Goal: Transaction & Acquisition: Purchase product/service

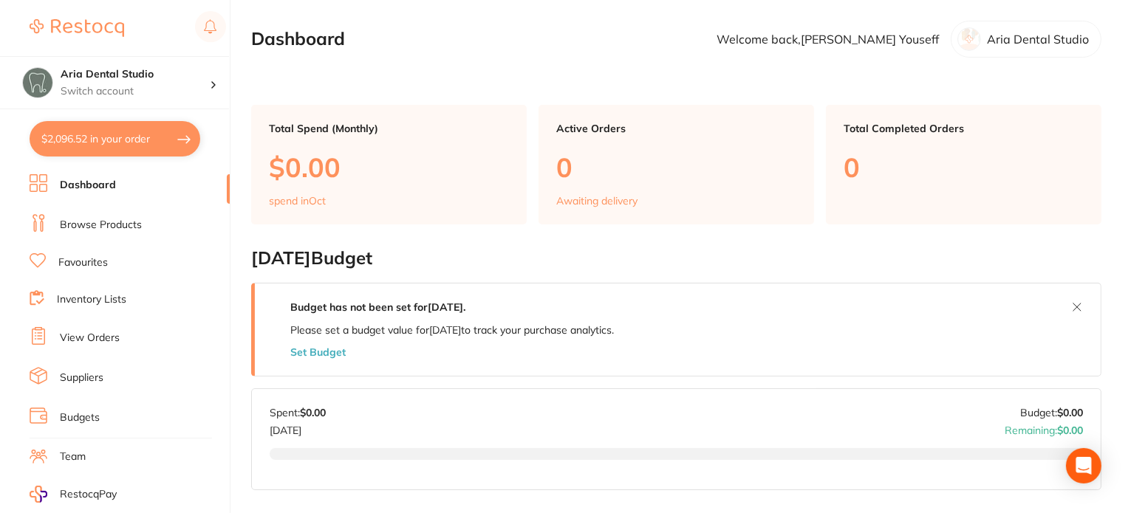
click at [95, 367] on li "Suppliers" at bounding box center [130, 378] width 200 height 22
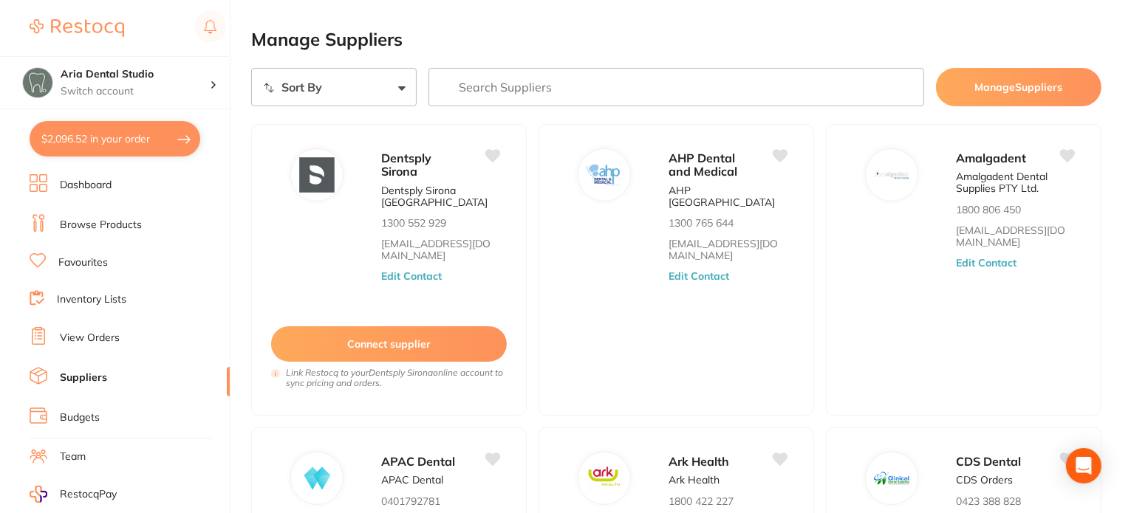
click at [502, 79] on input "search" at bounding box center [676, 87] width 496 height 38
click at [464, 82] on input "search" at bounding box center [676, 87] width 496 height 38
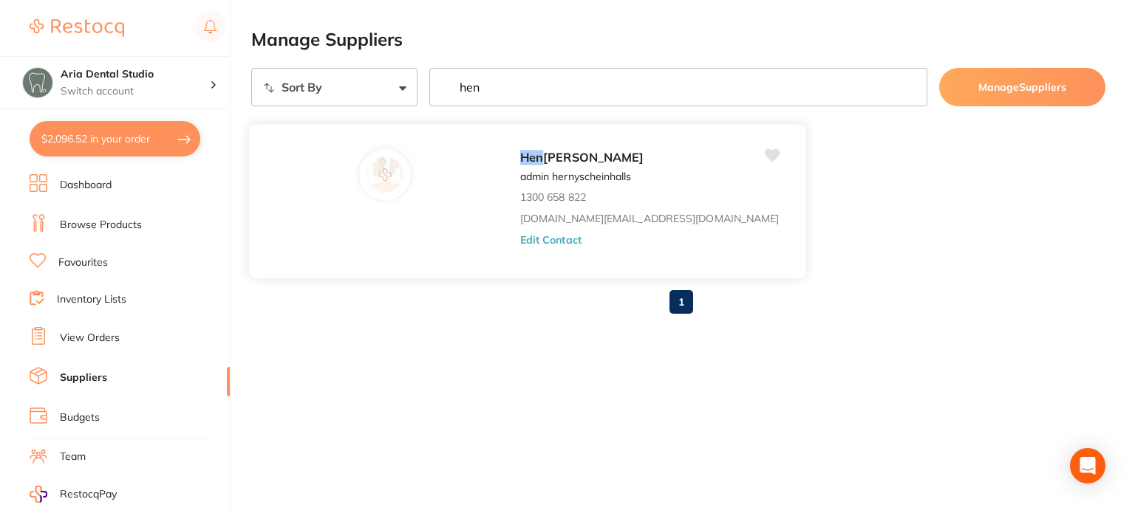
type input "hen"
click at [520, 200] on div "Hen ry Schein Halas admin hernyscheinhalls 1300 658 822 customer.care@henrysche…" at bounding box center [655, 205] width 271 height 115
click at [366, 180] on div at bounding box center [384, 174] width 52 height 52
click at [80, 178] on link "Dashboard" at bounding box center [86, 185] width 52 height 15
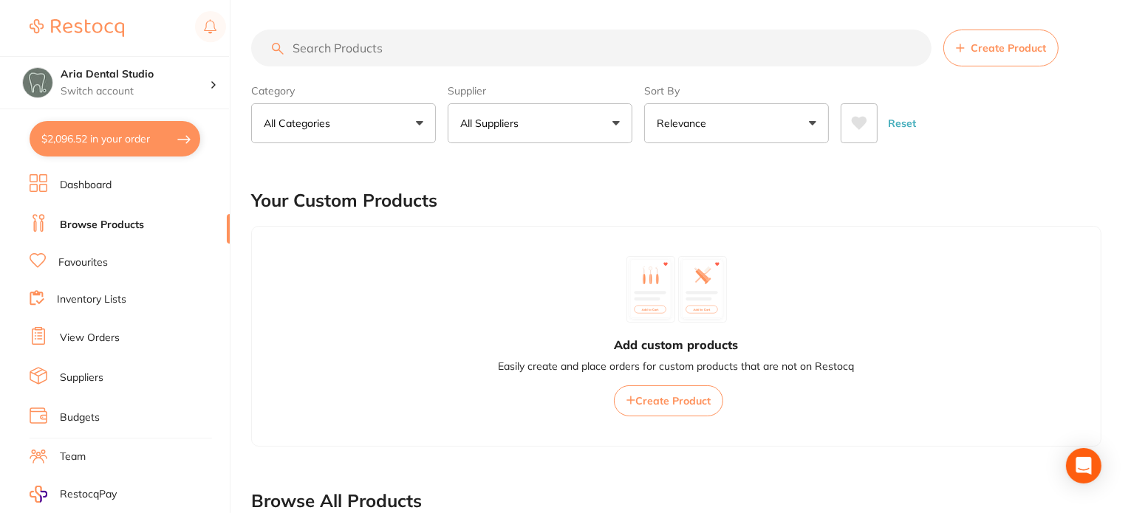
click at [407, 57] on input "search" at bounding box center [591, 48] width 680 height 37
paste input "1/4 inch mainly at 4"
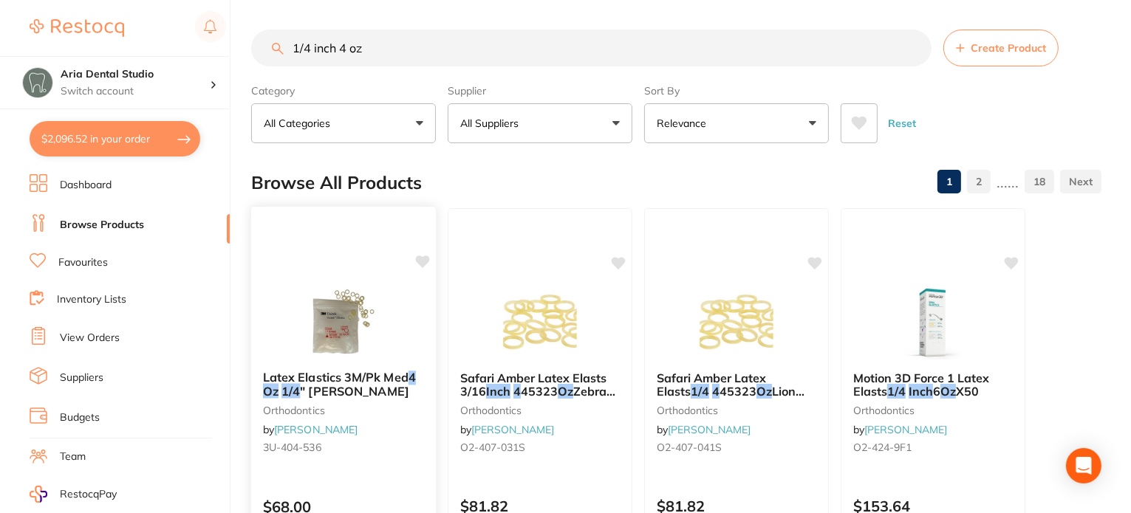
scroll to position [74, 0]
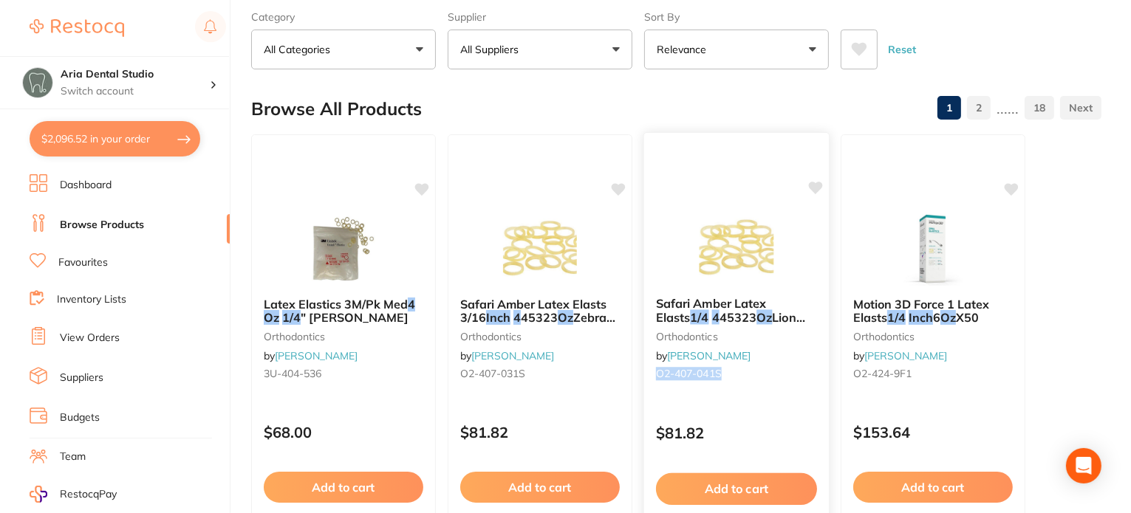
drag, startPoint x: 736, startPoint y: 374, endPoint x: 653, endPoint y: 375, distance: 82.7
click at [653, 375] on div "Safari Amber Latex Elasts 1/4 4 45323 Oz Lion X50 orthodontics by Henry Schein …" at bounding box center [736, 341] width 185 height 113
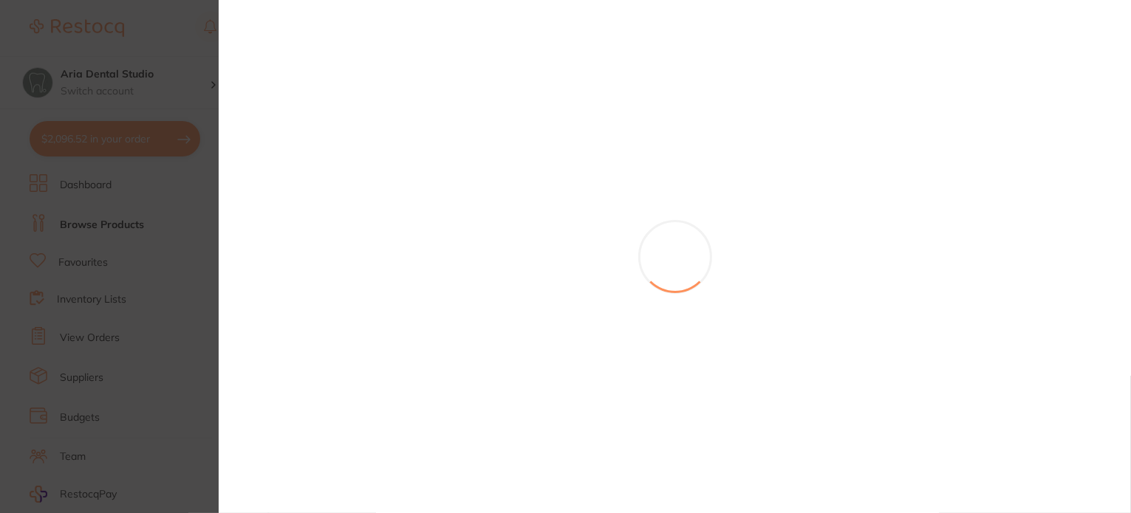
click at [358, 454] on section at bounding box center [565, 256] width 1131 height 513
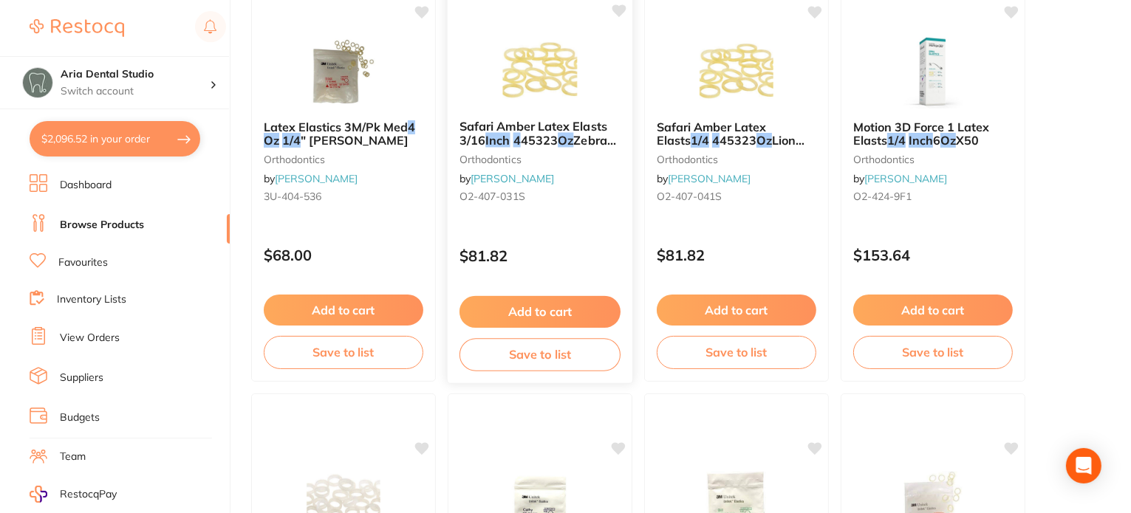
scroll to position [222, 0]
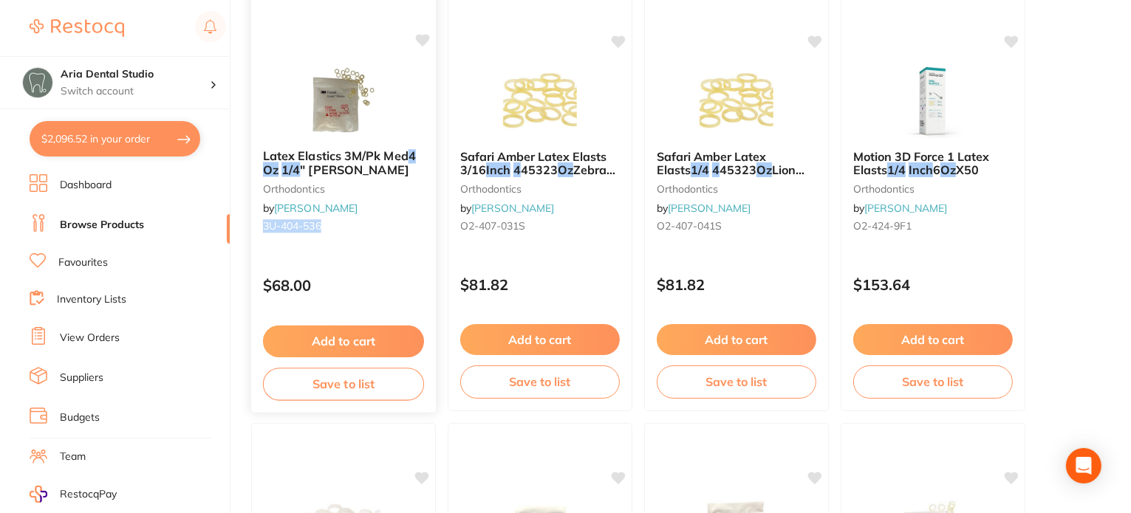
drag, startPoint x: 326, startPoint y: 230, endPoint x: 256, endPoint y: 224, distance: 69.7
click at [256, 224] on div "Latex Elastics 3M/Pk Med 4 Oz 1/4 " Elliot orthodontics by Henry Schein Halas 3…" at bounding box center [343, 193] width 185 height 113
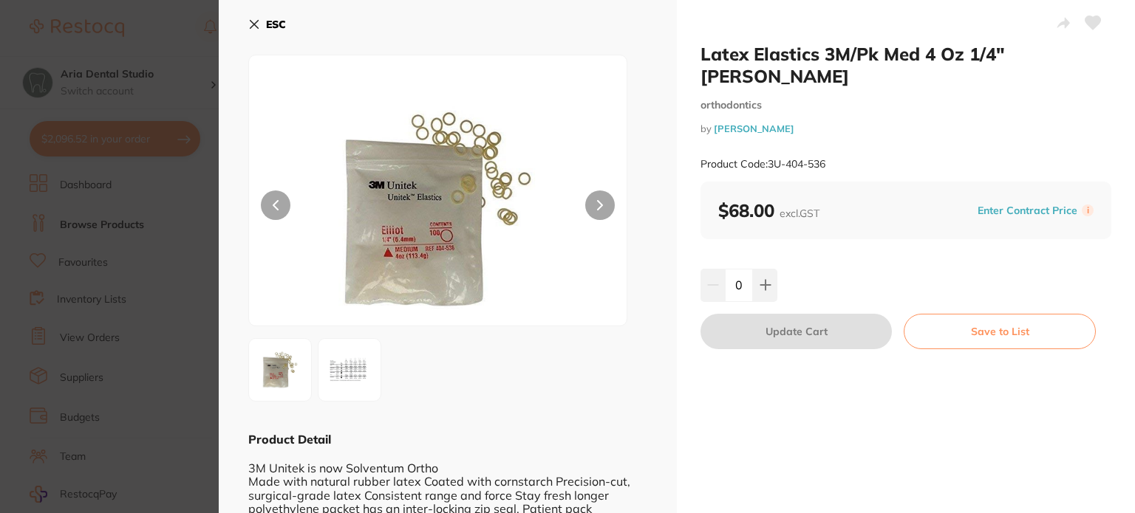
drag, startPoint x: 339, startPoint y: 229, endPoint x: 185, endPoint y: 239, distance: 154.0
click at [185, 239] on section "Latex Elastics 3M/Pk Med 4 Oz 1/4" Elliot orthodontics by Henry Schein Halas Pr…" at bounding box center [567, 256] width 1135 height 513
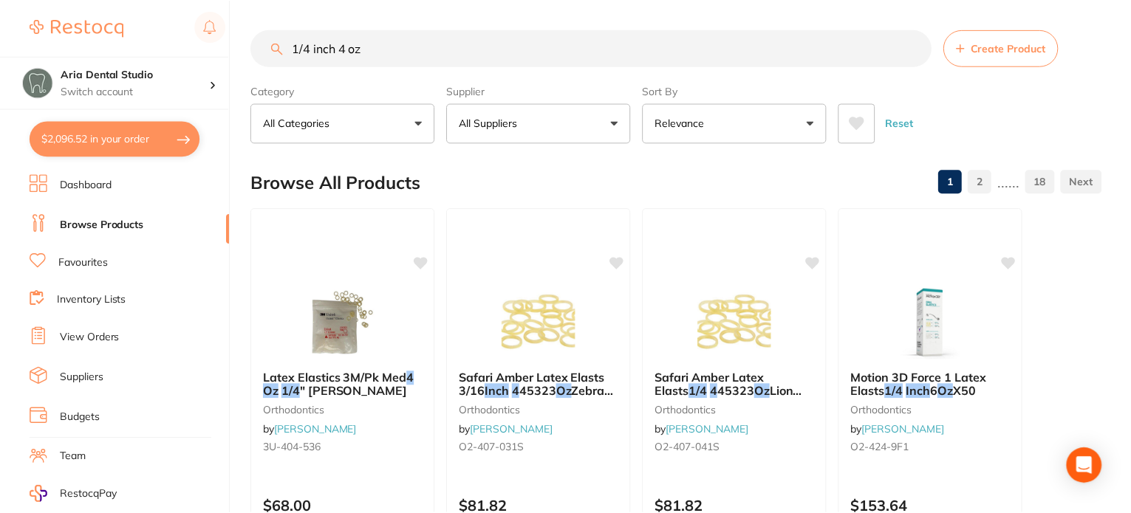
scroll to position [222, 0]
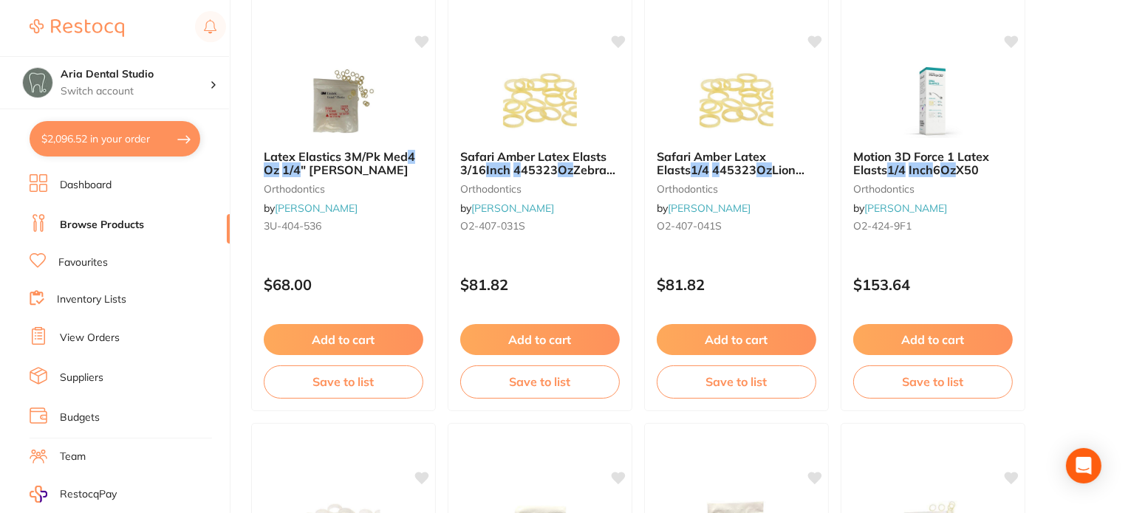
drag, startPoint x: 324, startPoint y: 231, endPoint x: 263, endPoint y: 229, distance: 60.6
click at [263, 229] on small "3U-404-536" at bounding box center [343, 226] width 161 height 12
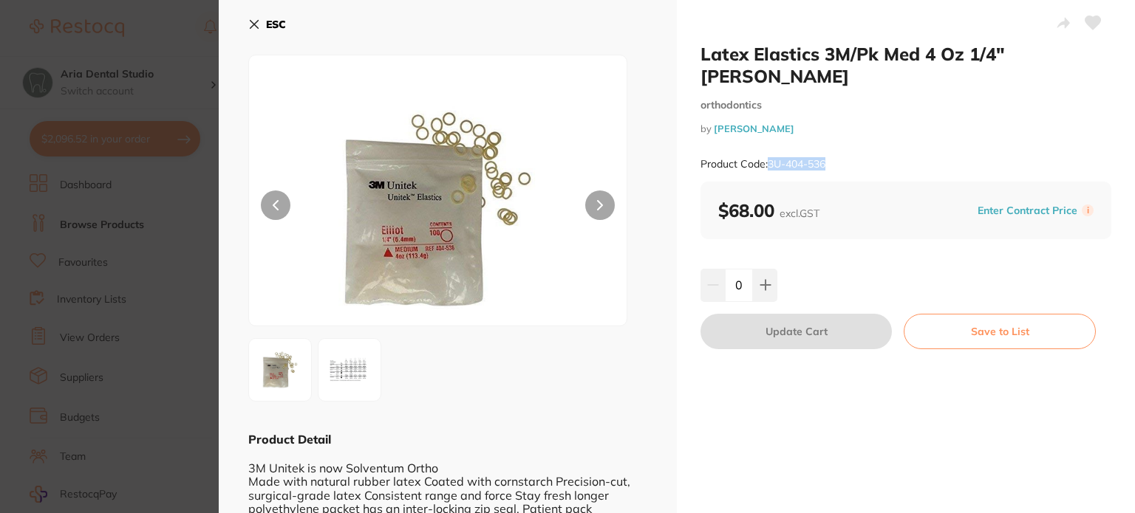
drag, startPoint x: 768, startPoint y: 138, endPoint x: 831, endPoint y: 141, distance: 62.9
click at [831, 146] on div "Product Code: 3U-404-536" at bounding box center [905, 164] width 411 height 36
copy small "3U-404-536"
click at [253, 21] on icon at bounding box center [254, 24] width 12 height 12
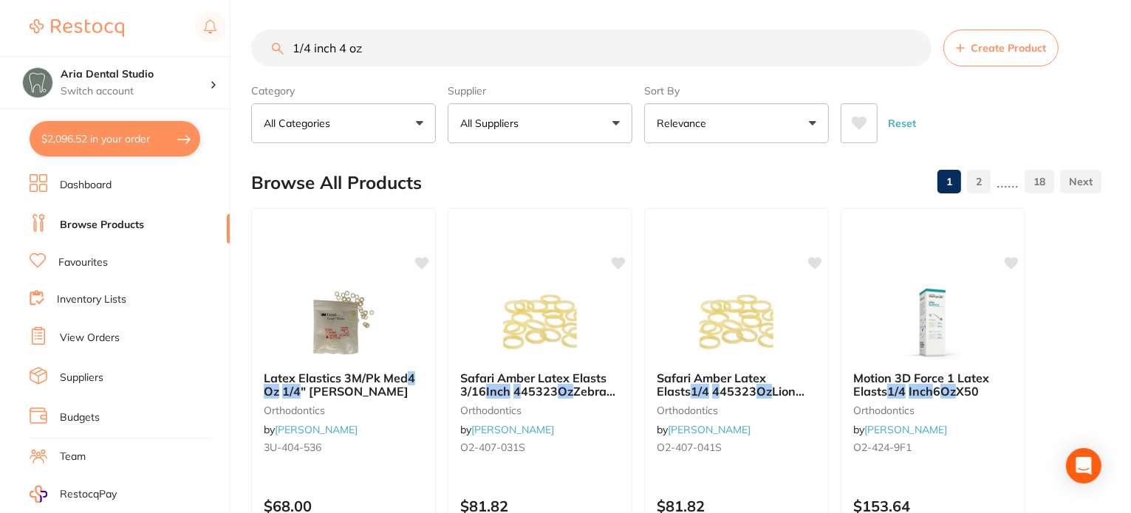
drag, startPoint x: 427, startPoint y: 57, endPoint x: 160, endPoint y: 52, distance: 266.7
click at [160, 53] on div "$2,096.52 Aria Dental Studio Switch account Aria Dental Studio $2,096.52 in you…" at bounding box center [565, 256] width 1131 height 513
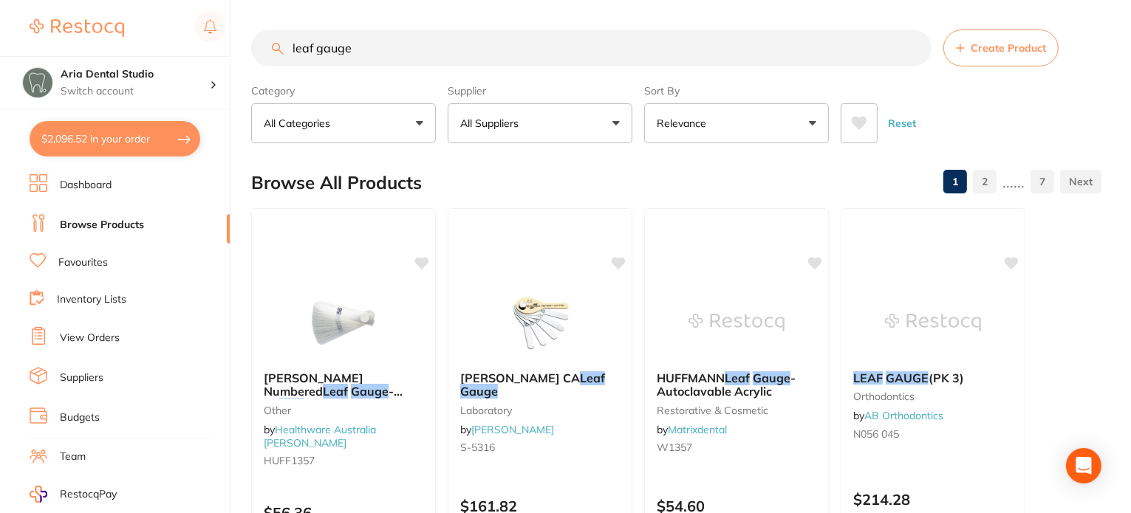
drag, startPoint x: 334, startPoint y: 49, endPoint x: 254, endPoint y: 44, distance: 80.0
click at [256, 45] on input "leaf gauge" at bounding box center [591, 48] width 680 height 37
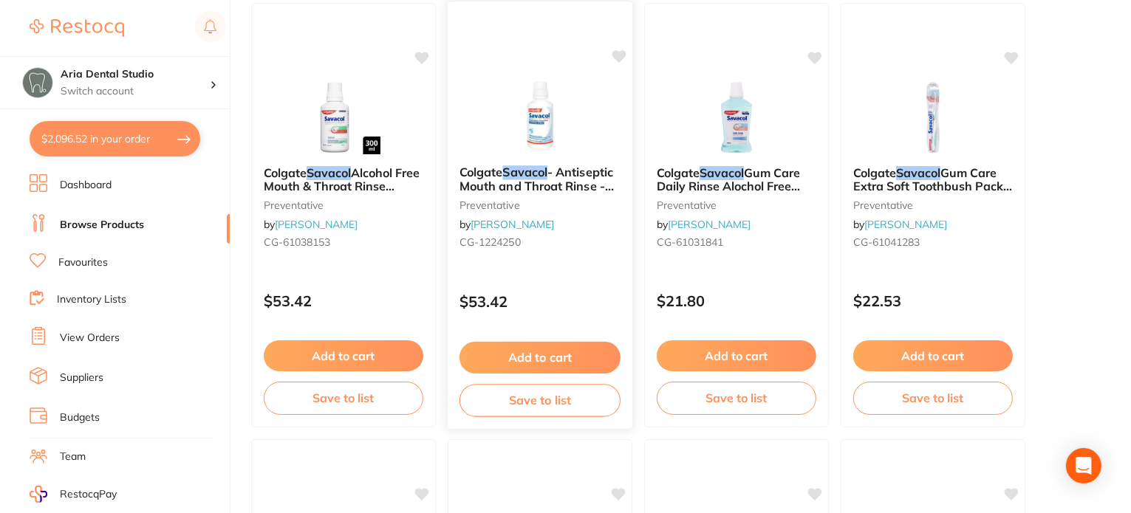
scroll to position [148, 0]
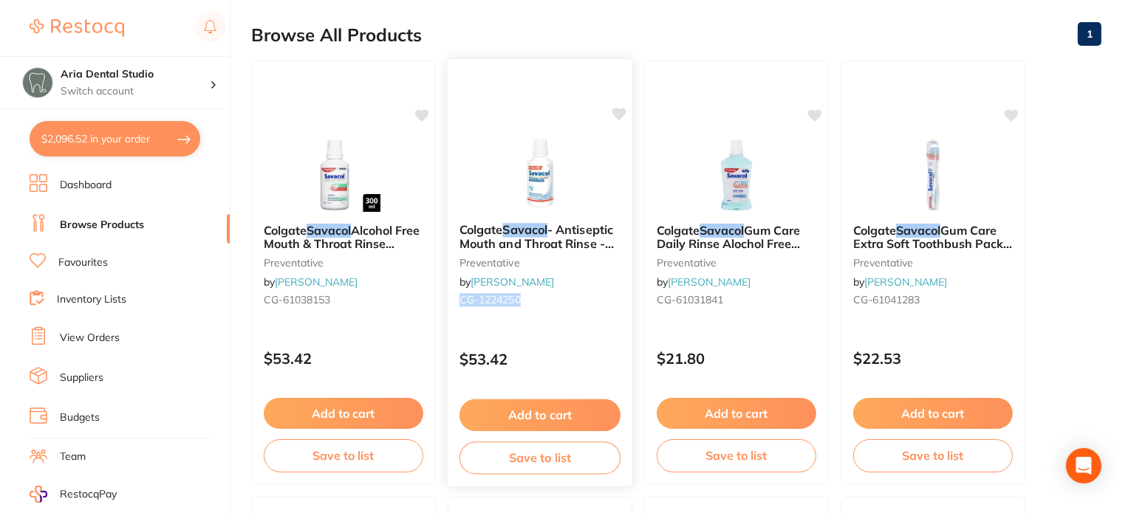
drag, startPoint x: 529, startPoint y: 298, endPoint x: 457, endPoint y: 304, distance: 71.9
click at [457, 304] on div "Colgate Savacol - Antiseptic Mouth and Throat Rinse - Alcohol Free - 300ml, 6-P…" at bounding box center [540, 267] width 185 height 113
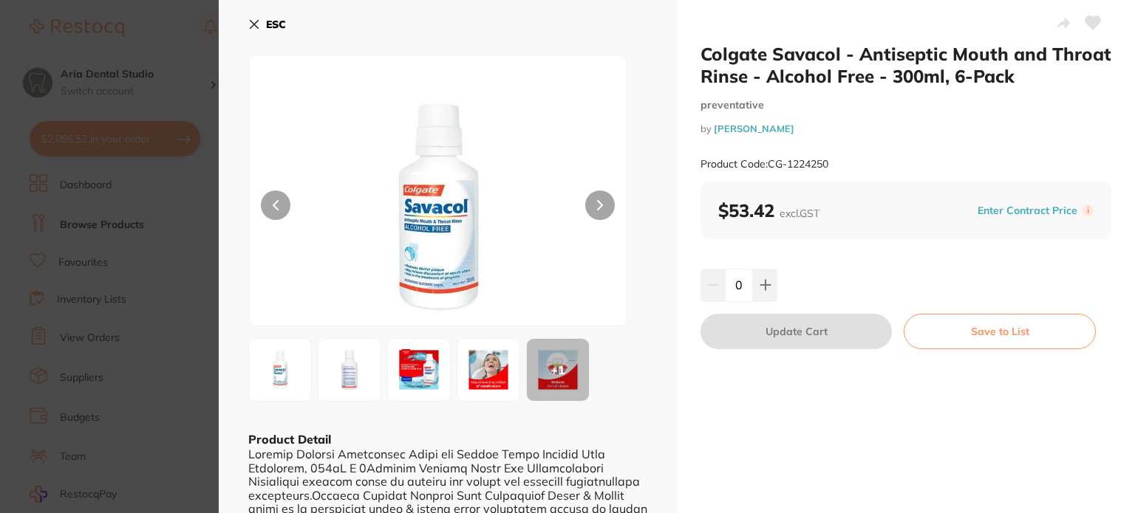
drag, startPoint x: 496, startPoint y: 294, endPoint x: 677, endPoint y: 236, distance: 189.2
click at [668, 390] on div "ESC + 1 Product Detail" at bounding box center [448, 359] width 458 height 718
drag, startPoint x: 828, startPoint y: 162, endPoint x: 765, endPoint y: 165, distance: 62.9
click at [765, 165] on small "Product Code: CG-1224250" at bounding box center [764, 164] width 128 height 13
copy small "CG-1224250"
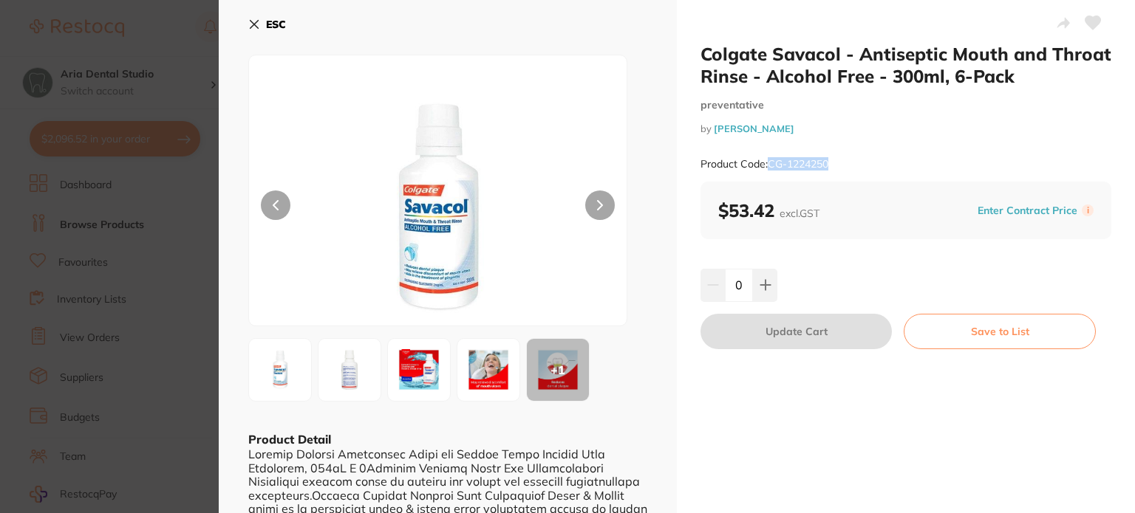
click at [254, 25] on icon at bounding box center [254, 25] width 8 height 8
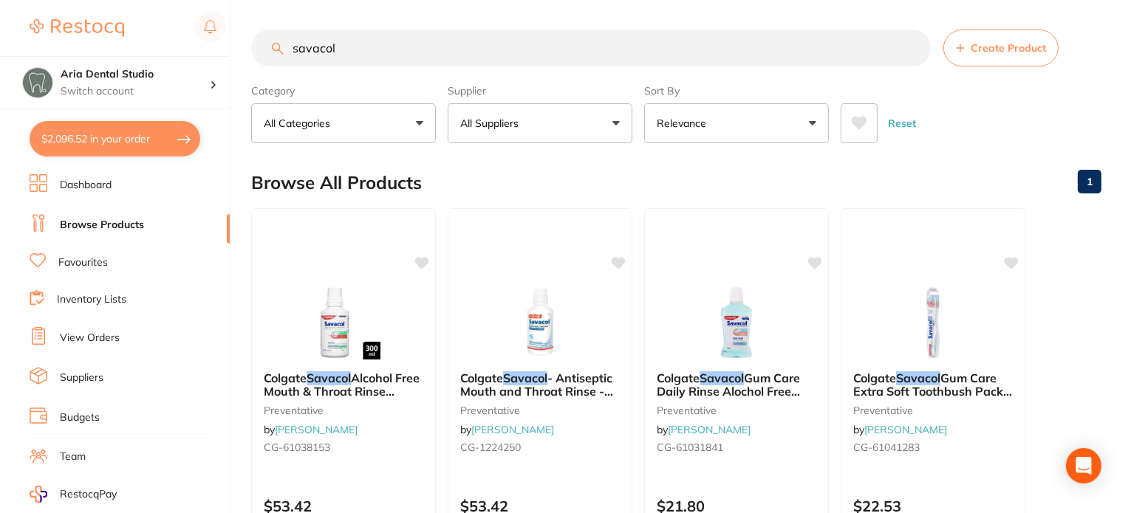
drag, startPoint x: 373, startPoint y: 44, endPoint x: 180, endPoint y: 44, distance: 192.8
click at [180, 44] on div "$2,096.52 Aria Dental Studio Switch account Aria Dental Studio $2,096.52 in you…" at bounding box center [565, 256] width 1131 height 513
paste input "medizyme fluid"
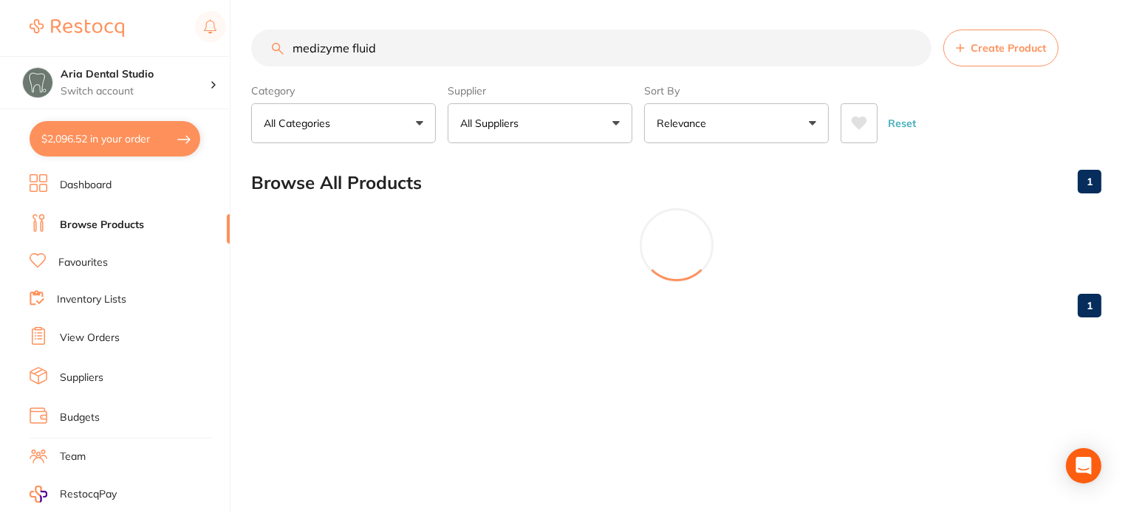
type input "medizyme fluid"
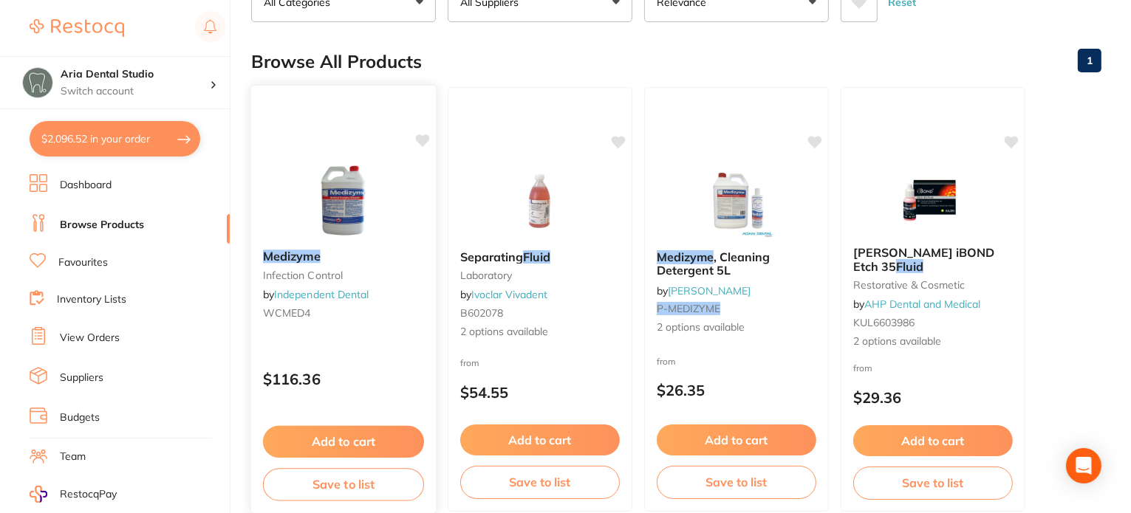
scroll to position [148, 0]
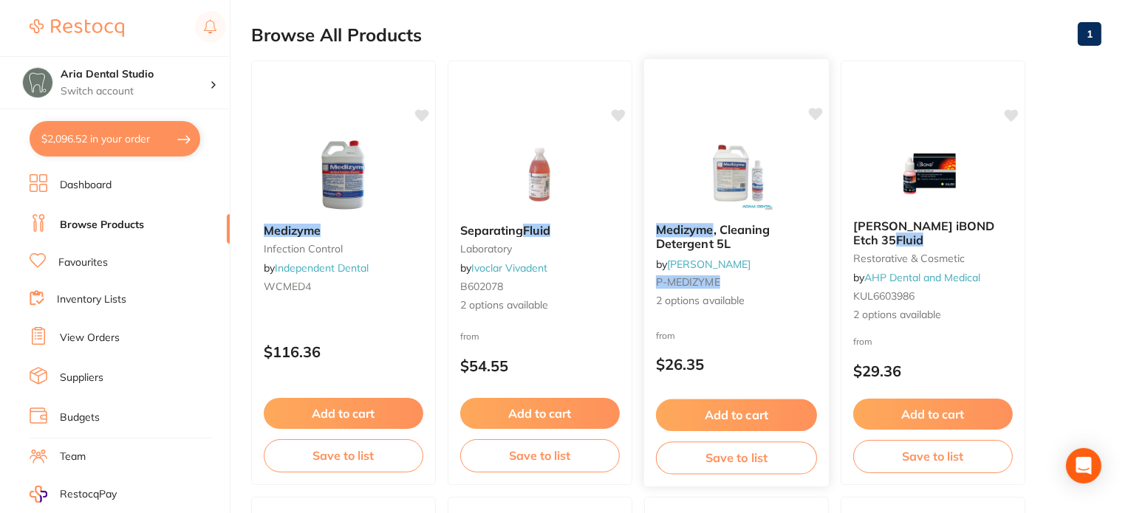
drag, startPoint x: 695, startPoint y: 279, endPoint x: 671, endPoint y: 289, distance: 26.5
click at [671, 289] on div "Medizyme , Cleaning Detergent 5L by Adam Dental P-MEDIZYME 2 options available" at bounding box center [736, 265] width 185 height 109
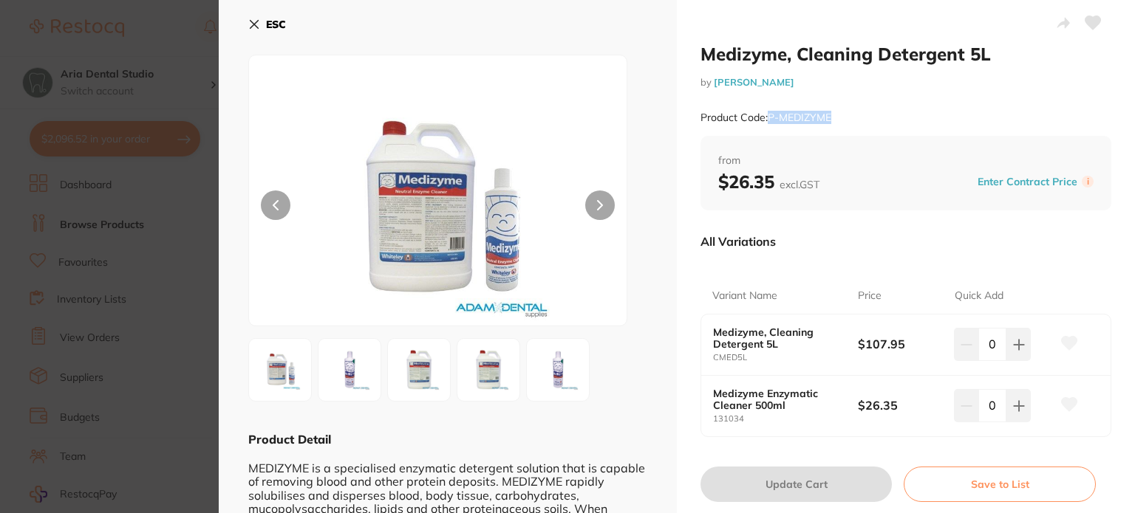
drag, startPoint x: 768, startPoint y: 112, endPoint x: 844, endPoint y: 112, distance: 75.4
click at [844, 112] on div "Product Code: P-MEDIZYME" at bounding box center [905, 118] width 411 height 36
copy small "P-MEDIZYME"
click at [250, 21] on icon at bounding box center [254, 25] width 8 height 8
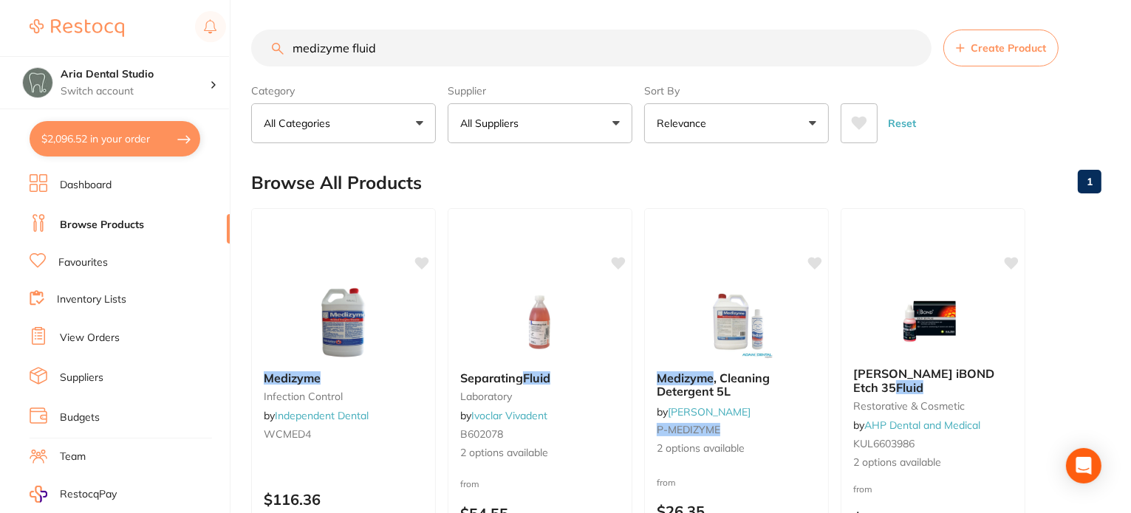
drag, startPoint x: 416, startPoint y: 55, endPoint x: 245, endPoint y: 35, distance: 171.8
click at [245, 35] on div "$2,096.52 Aria Dental Studio Switch account Aria Dental Studio $2,096.52 in you…" at bounding box center [565, 256] width 1131 height 513
paste input "neutral detergent / viraclean"
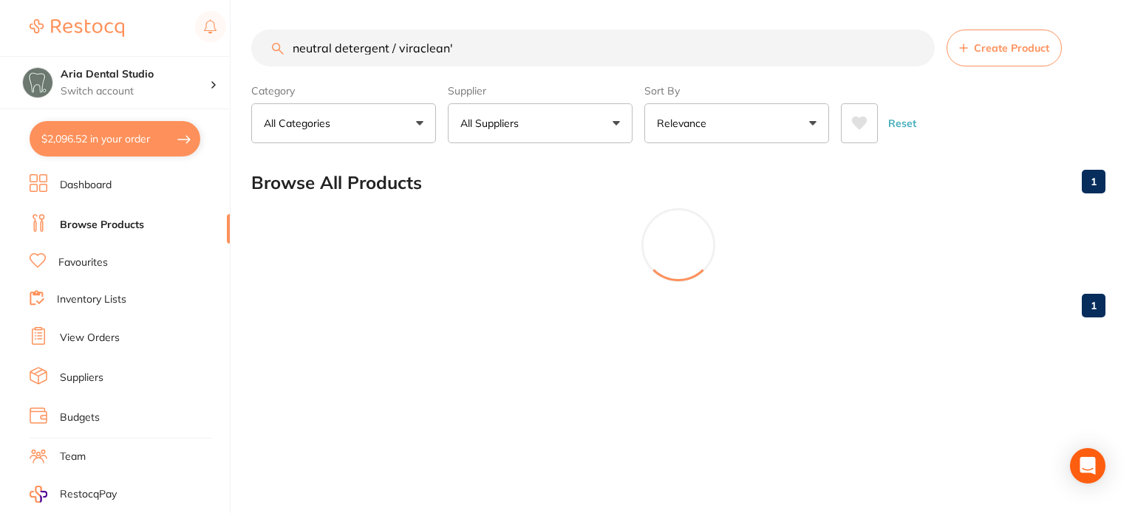
type input "neutral detergent / viraclean"
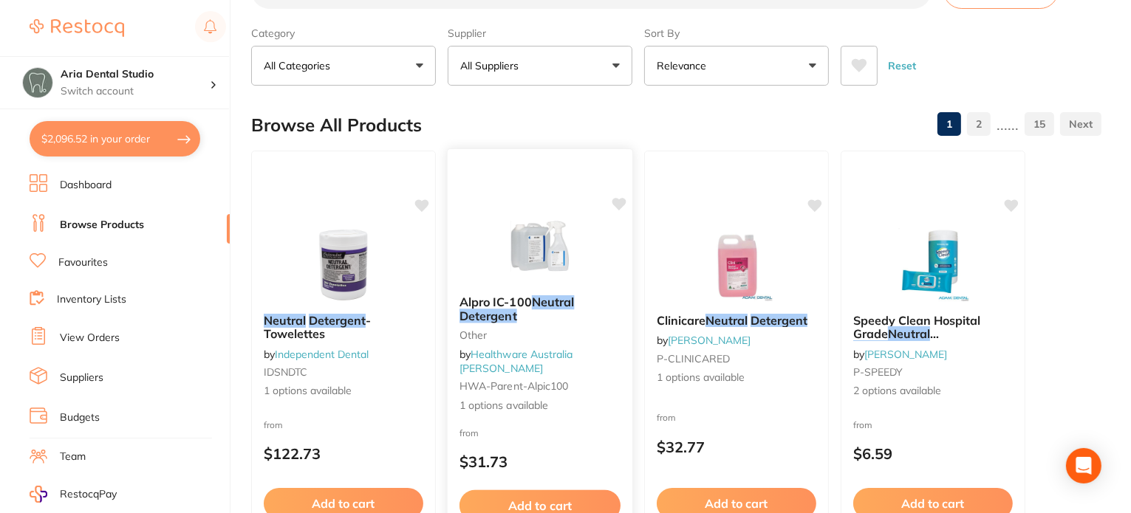
scroll to position [74, 0]
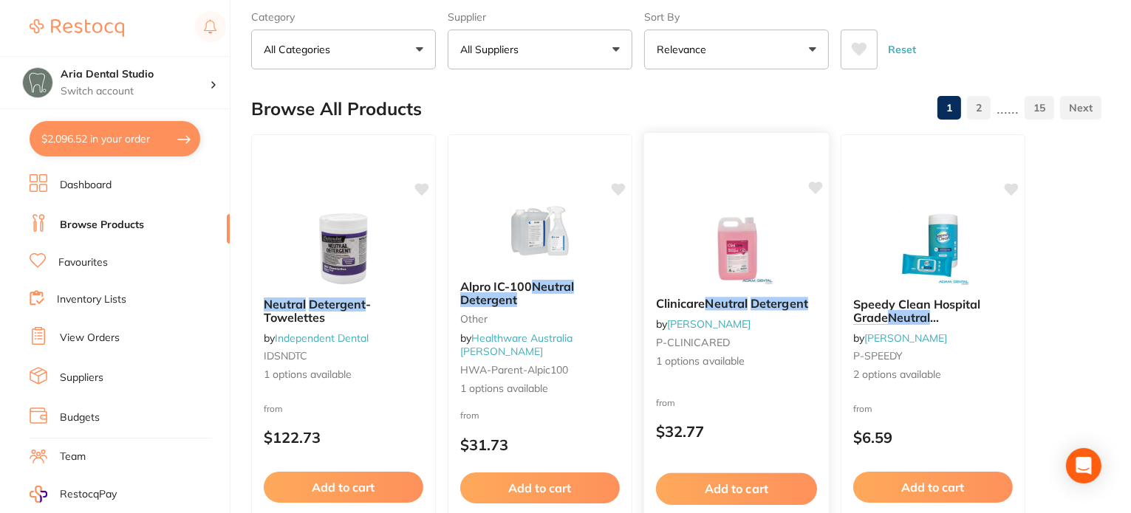
click at [728, 242] on img at bounding box center [736, 248] width 97 height 75
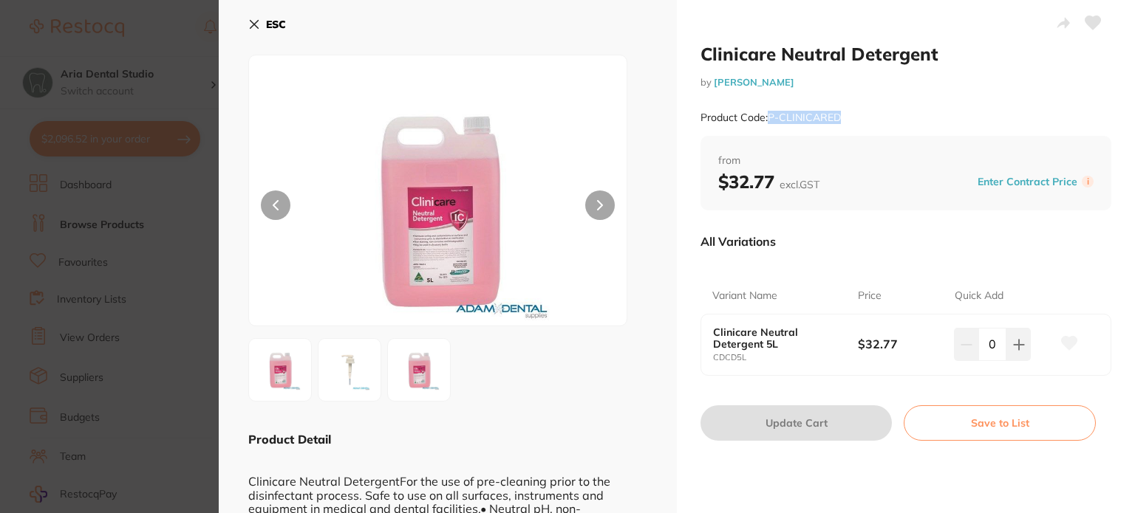
drag, startPoint x: 848, startPoint y: 112, endPoint x: 766, endPoint y: 117, distance: 82.2
click at [766, 117] on div "Product Code: P-CLINICARED" at bounding box center [905, 118] width 411 height 36
copy small "P-CLINICARED"
click at [252, 25] on icon at bounding box center [254, 24] width 12 height 12
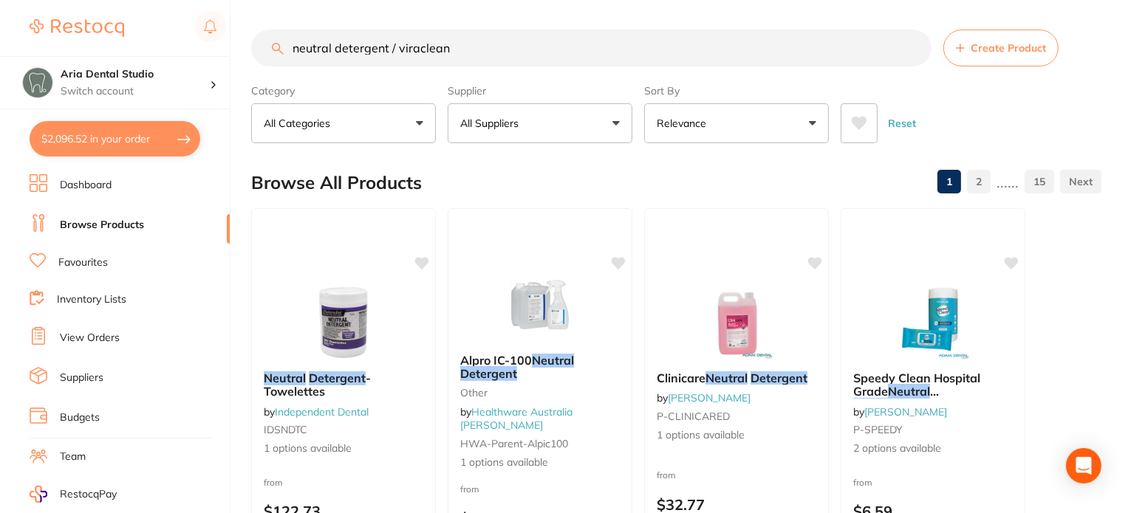
drag, startPoint x: 465, startPoint y: 51, endPoint x: 192, endPoint y: 26, distance: 274.5
click at [195, 28] on div "$2,096.52 Aria Dental Studio Switch account Aria Dental Studio $2,096.52 in you…" at bounding box center [565, 256] width 1131 height 513
paste input "size L gloves"
type input "size L gloves"
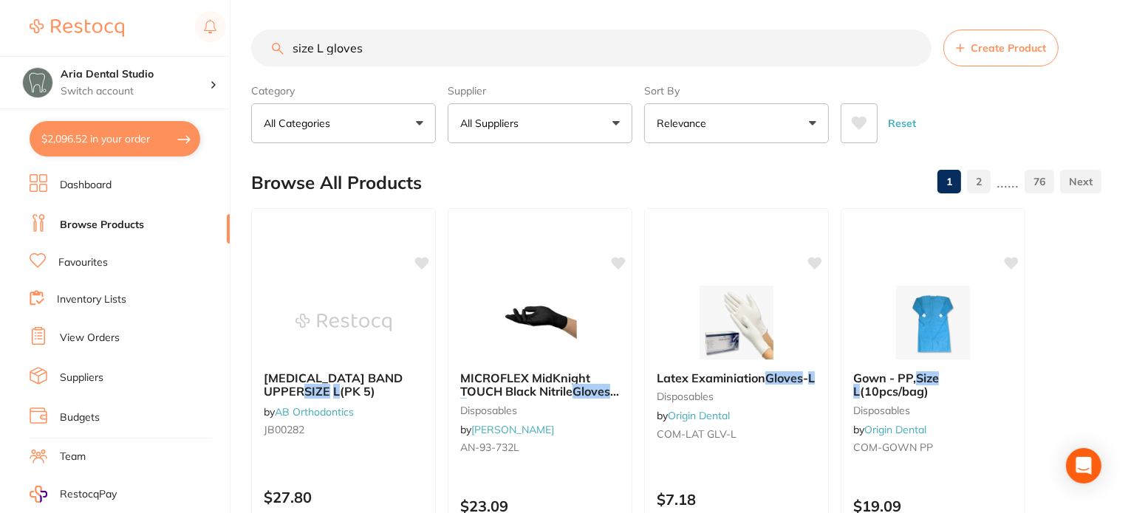
drag, startPoint x: 433, startPoint y: 47, endPoint x: 113, endPoint y: 42, distance: 319.9
click at [115, 43] on div "$2,096.52 Aria Dental Studio Switch account Aria Dental Studio $2,096.52 in you…" at bounding box center [565, 256] width 1131 height 513
paste input "size XS nitrile gloves [PERSON_NAME] oatmeal colloidal"
type input "size XS nitrile gloves [PERSON_NAME] oatmeal colloidal"
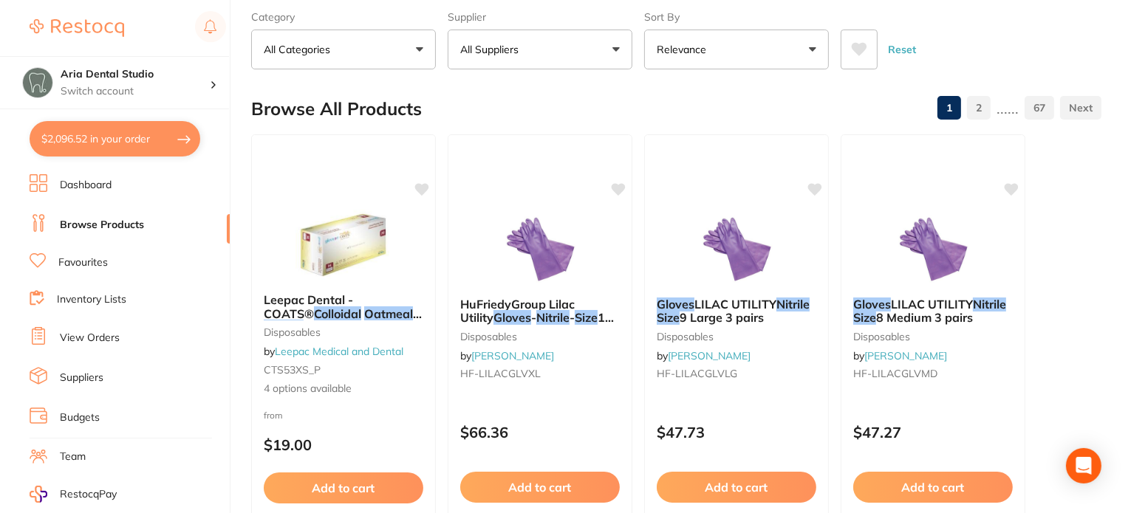
scroll to position [74, 0]
drag, startPoint x: 324, startPoint y: 373, endPoint x: 263, endPoint y: 369, distance: 60.7
click at [263, 369] on small "CTS53XS_P" at bounding box center [343, 370] width 161 height 12
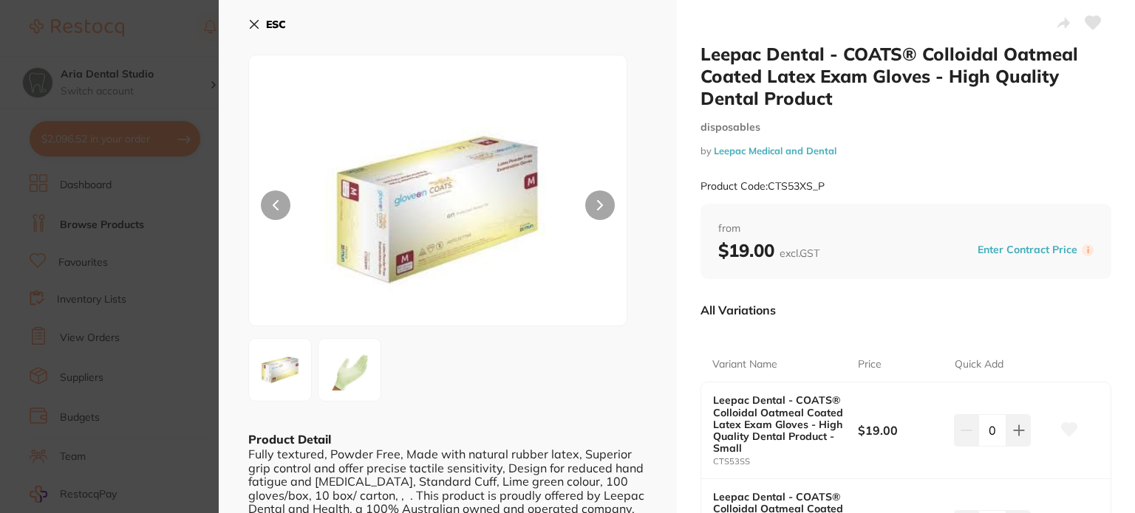
click at [805, 152] on link "Leepac Medical and Dental" at bounding box center [775, 151] width 123 height 12
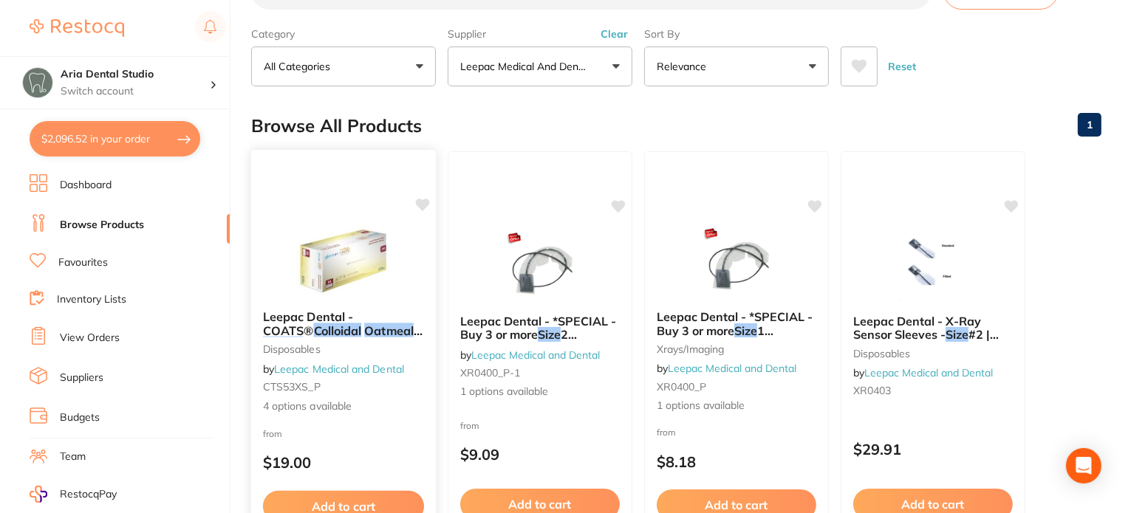
scroll to position [148, 0]
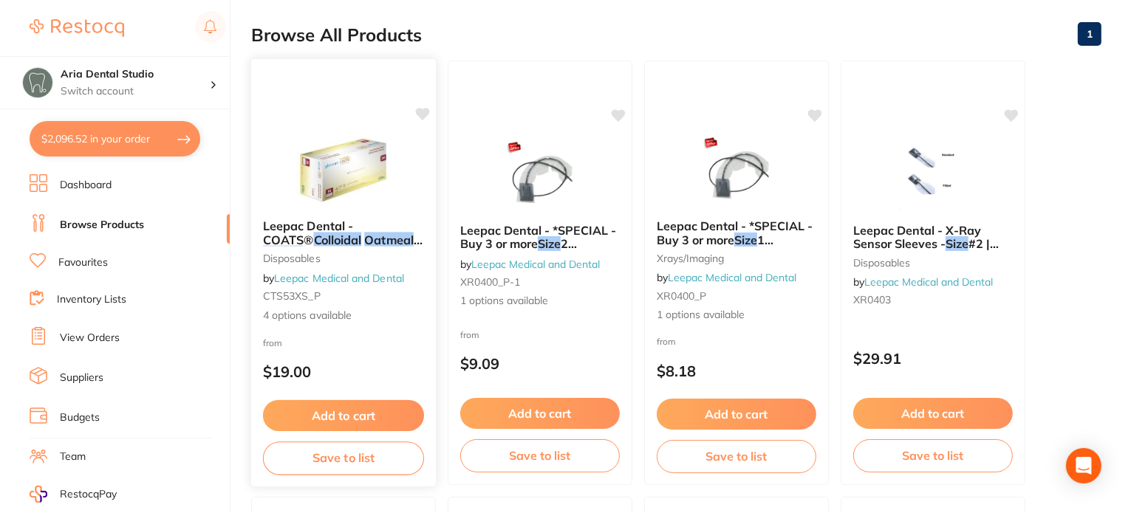
click at [304, 246] on em "Coated" at bounding box center [283, 253] width 41 height 15
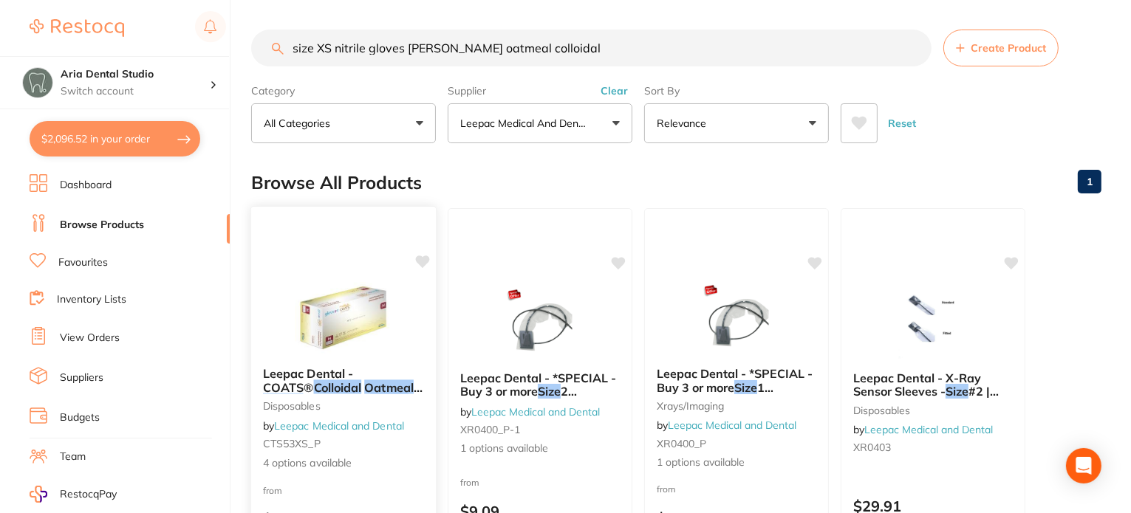
click at [356, 307] on img at bounding box center [343, 318] width 97 height 75
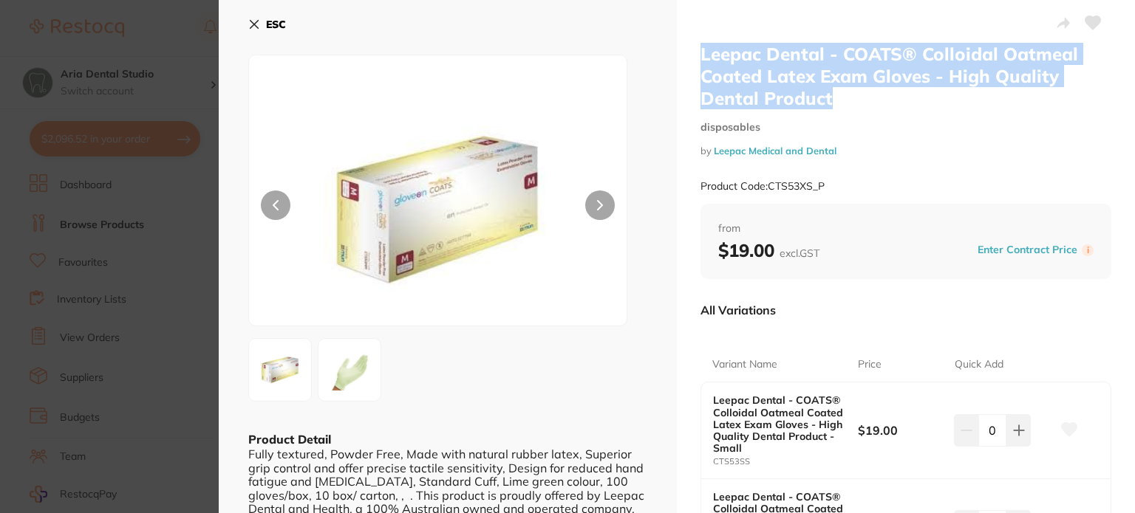
drag, startPoint x: 754, startPoint y: 91, endPoint x: 777, endPoint y: 64, distance: 36.1
click at [684, 45] on div "Leepac Dental - COATS® Colloidal Oatmeal Coated Latex Exam Gloves - High Qualit…" at bounding box center [906, 437] width 458 height 875
copy h2 "Leepac Dental - COATS® Colloidal Oatmeal Coated Latex Exam Gloves - High Qualit…"
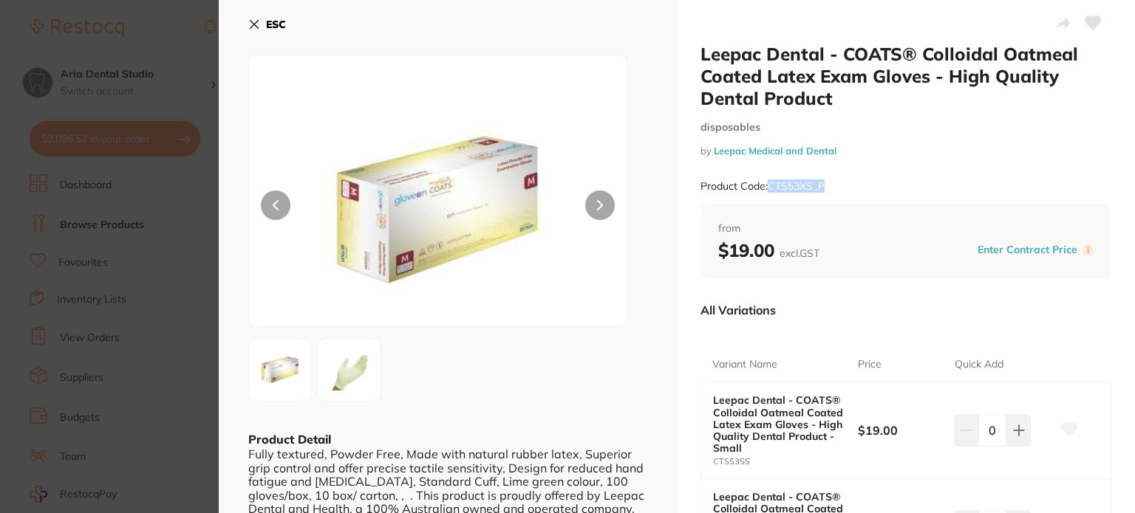
drag, startPoint x: 830, startPoint y: 190, endPoint x: 767, endPoint y: 190, distance: 62.8
click at [767, 190] on div "Product Code: CTS53XS_P" at bounding box center [905, 186] width 411 height 36
copy small "CTS53XS_P"
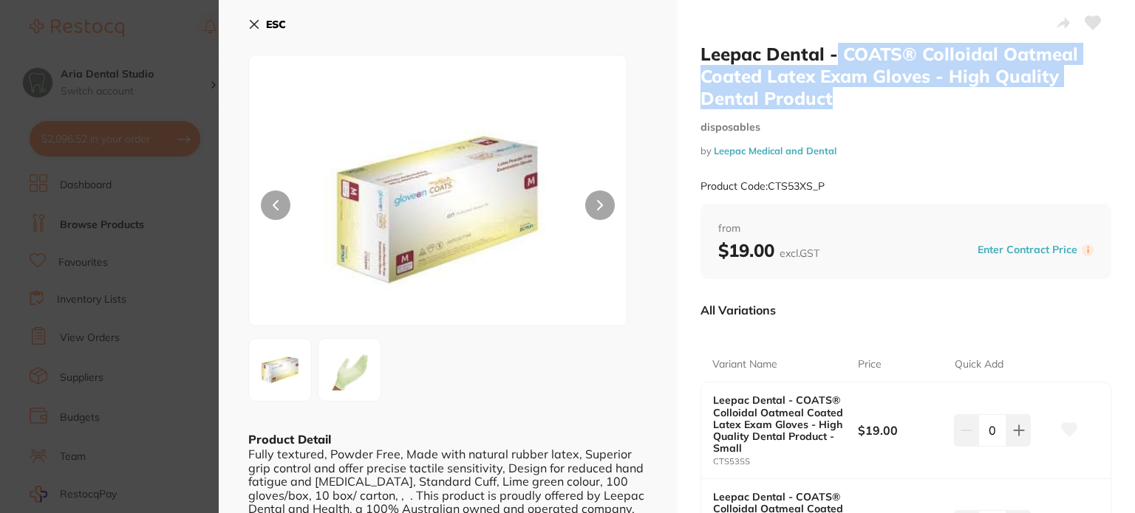
drag, startPoint x: 833, startPoint y: 97, endPoint x: 836, endPoint y: 45, distance: 51.8
click at [836, 45] on h2 "Leepac Dental - COATS® Colloidal Oatmeal Coated Latex Exam Gloves - High Qualit…" at bounding box center [905, 76] width 411 height 66
copy h2 "COATS® Colloidal Oatmeal Coated Latex Exam Gloves - High Quality Dental Product"
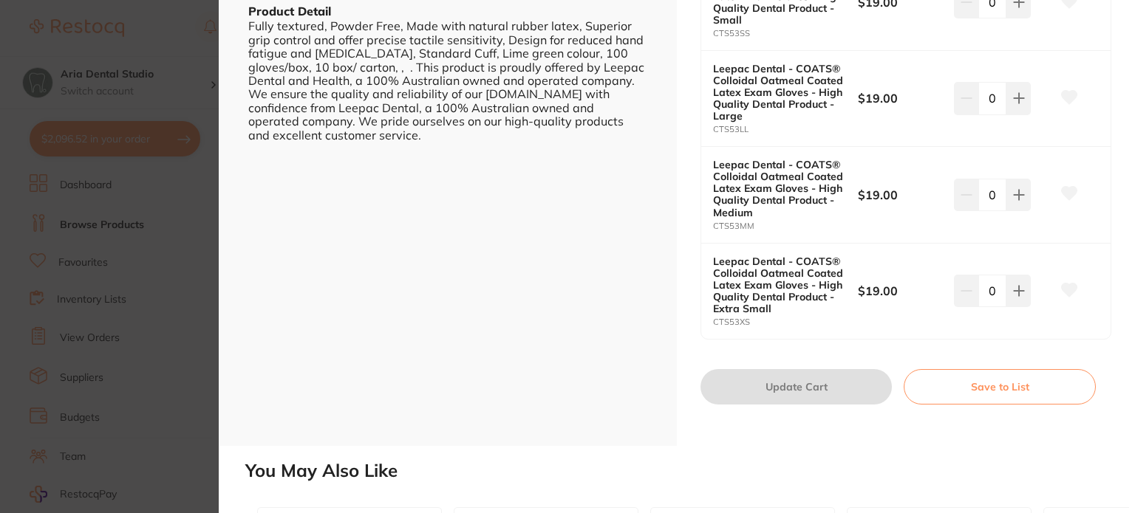
scroll to position [443, 0]
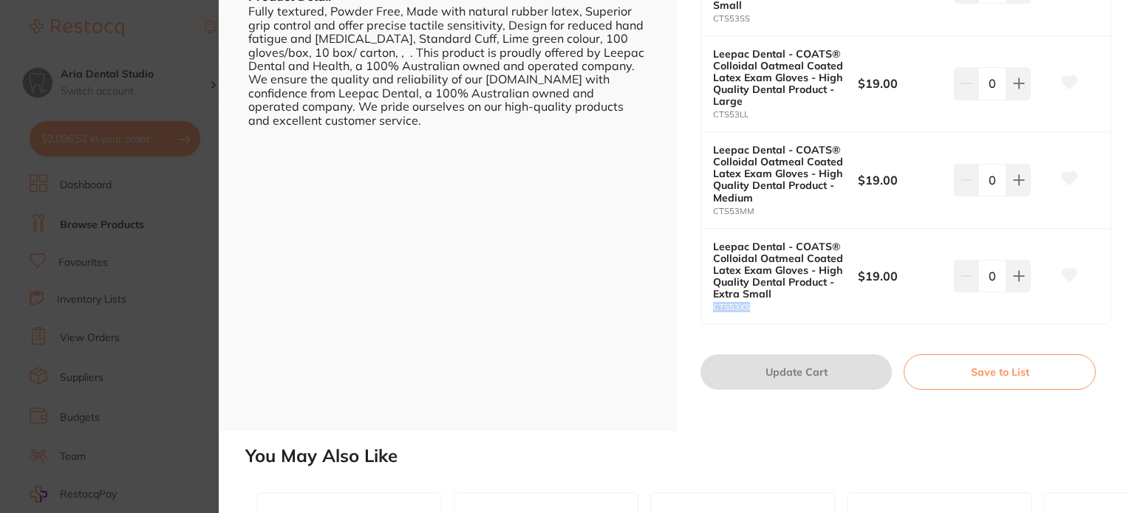
drag, startPoint x: 756, startPoint y: 304, endPoint x: 704, endPoint y: 310, distance: 52.9
click at [704, 310] on div "Leepac Dental - COATS® Colloidal Oatmeal Coated Latex Exam Gloves - High Qualit…" at bounding box center [905, 276] width 409 height 95
copy small "CTS53XS"
drag, startPoint x: 792, startPoint y: 242, endPoint x: 835, endPoint y: 289, distance: 63.8
click at [835, 289] on b "Leepac Dental - COATS® Colloidal Oatmeal Coated Latex Exam Gloves - High Qualit…" at bounding box center [778, 270] width 130 height 59
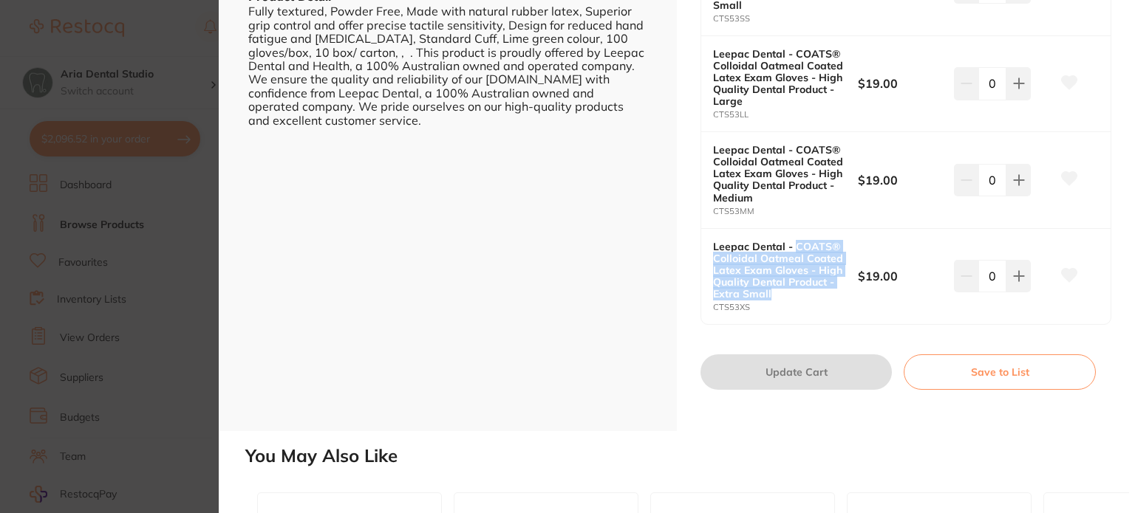
copy b "COATS® Colloidal Oatmeal Coated Latex Exam Gloves - High Quality Dental Product…"
click at [0, 259] on section "Leepac Dental - COATS® Colloidal Oatmeal Coated Latex Exam Gloves - High Qualit…" at bounding box center [567, 256] width 1135 height 513
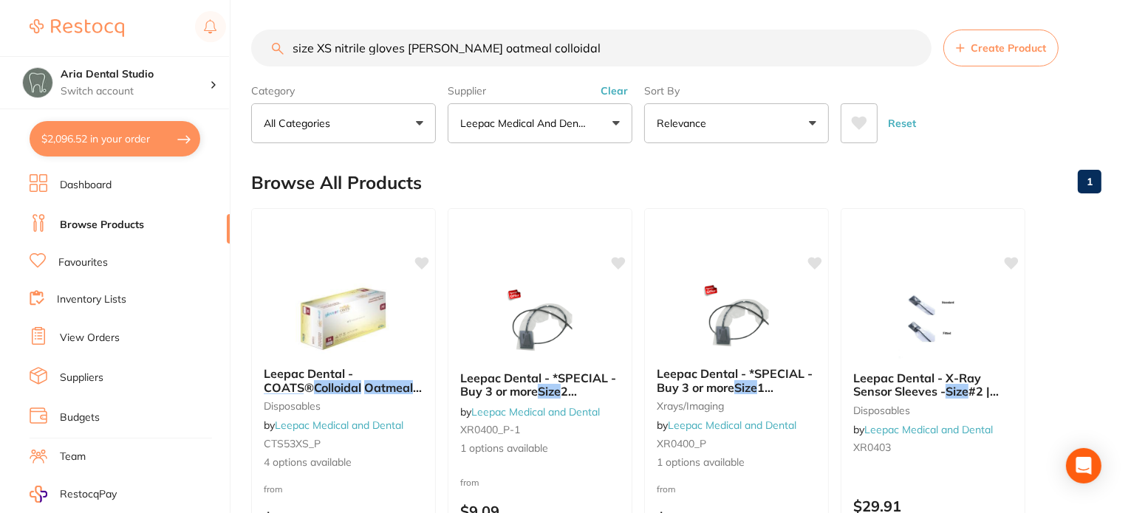
drag, startPoint x: 561, startPoint y: 39, endPoint x: 188, endPoint y: 27, distance: 374.0
click at [191, 29] on div "$2,096.52 Aria Dental Studio Switch account Aria Dental Studio $2,096.52 in you…" at bounding box center [565, 256] width 1131 height 513
paste input "multigate sterile plastic drape"
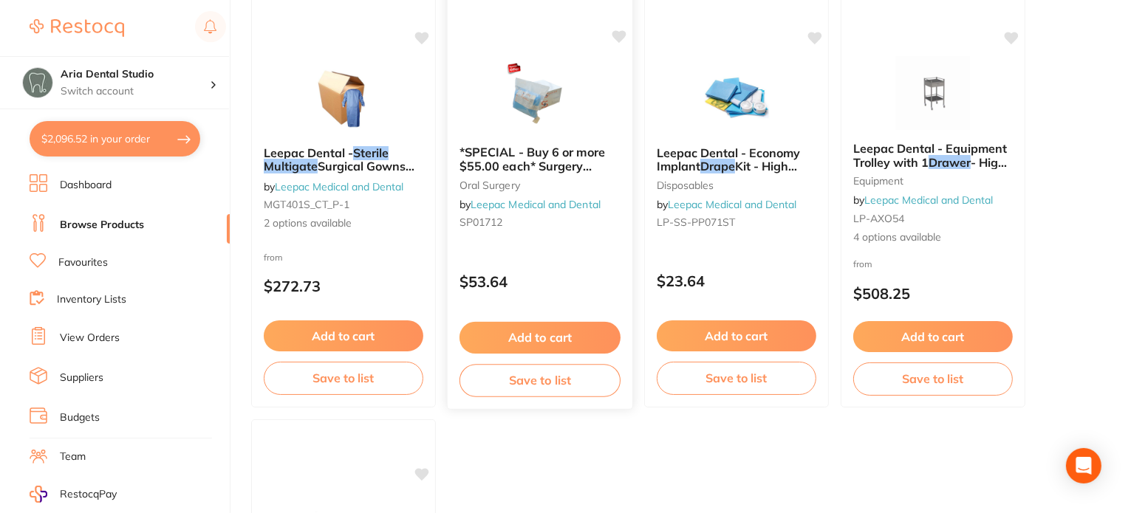
scroll to position [148, 0]
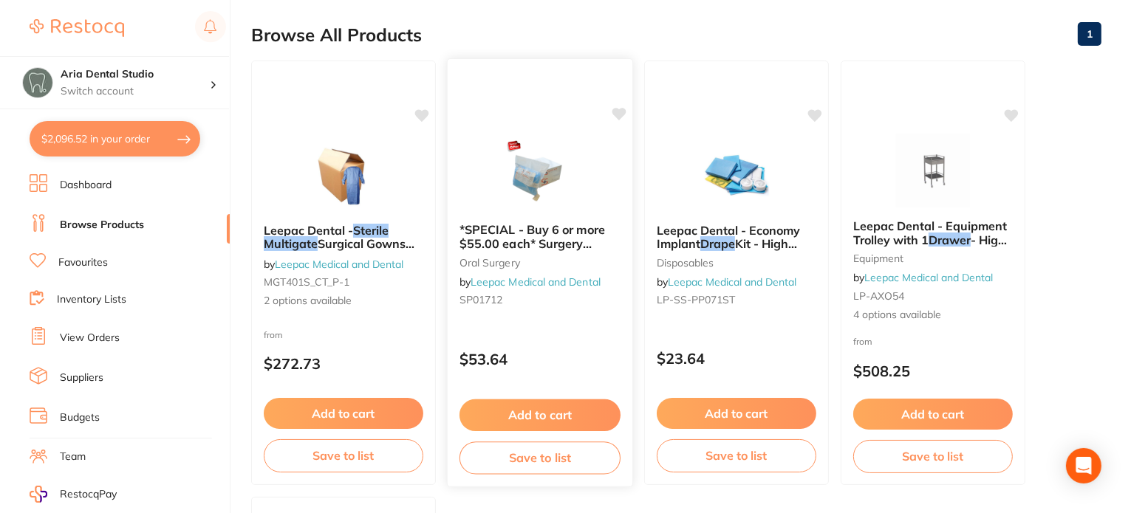
click at [536, 183] on img at bounding box center [539, 174] width 97 height 75
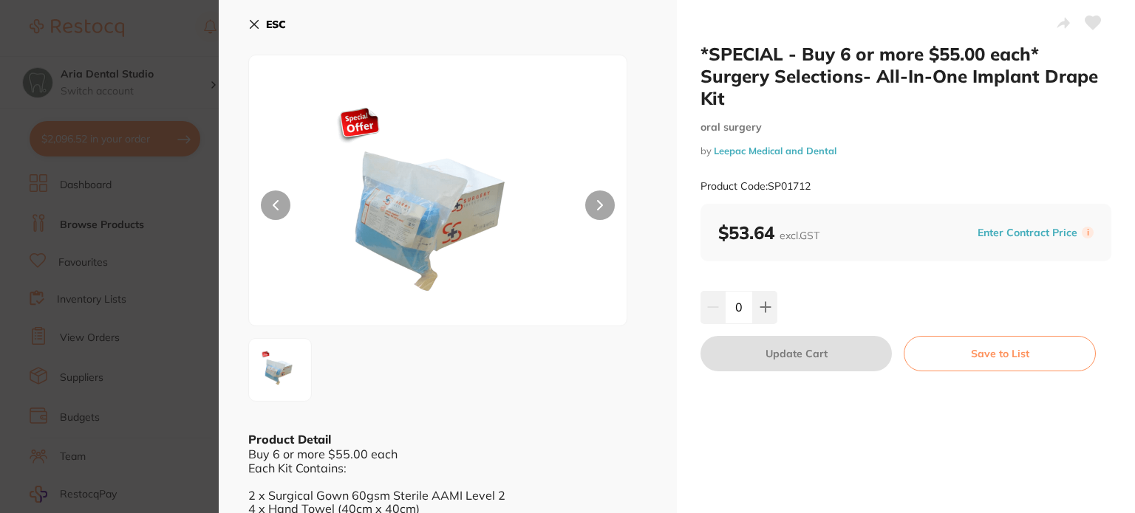
click at [250, 31] on button "ESC" at bounding box center [267, 24] width 38 height 25
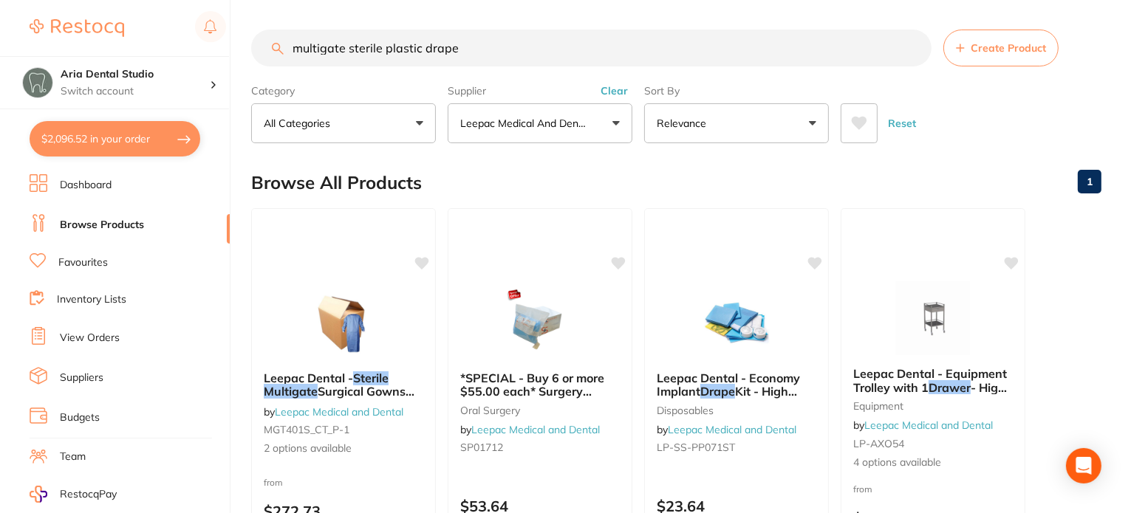
drag, startPoint x: 347, startPoint y: 44, endPoint x: 183, endPoint y: 38, distance: 164.1
click at [188, 38] on div "$2,096.52 Aria Dental Studio Switch account Aria Dental Studio $2,096.52 in you…" at bounding box center [565, 256] width 1131 height 513
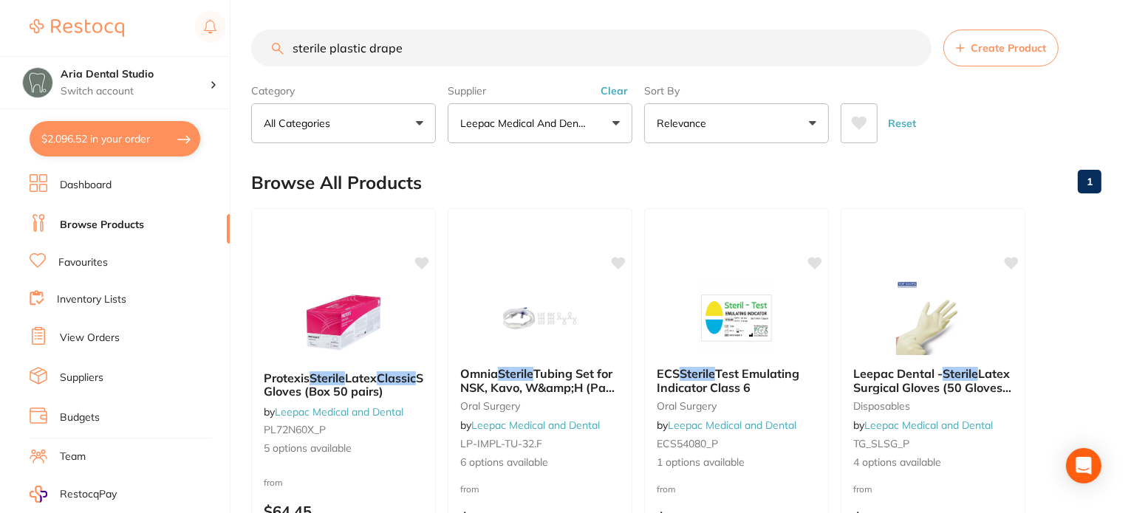
click at [414, 47] on input "sterile plastic drape" at bounding box center [591, 48] width 680 height 37
drag, startPoint x: 328, startPoint y: 47, endPoint x: 205, endPoint y: 49, distance: 123.4
click at [205, 49] on div "$2,096.52 Aria Dental Studio Switch account Aria Dental Studio $2,096.52 in you…" at bounding box center [565, 256] width 1131 height 513
type input "plastic drape"
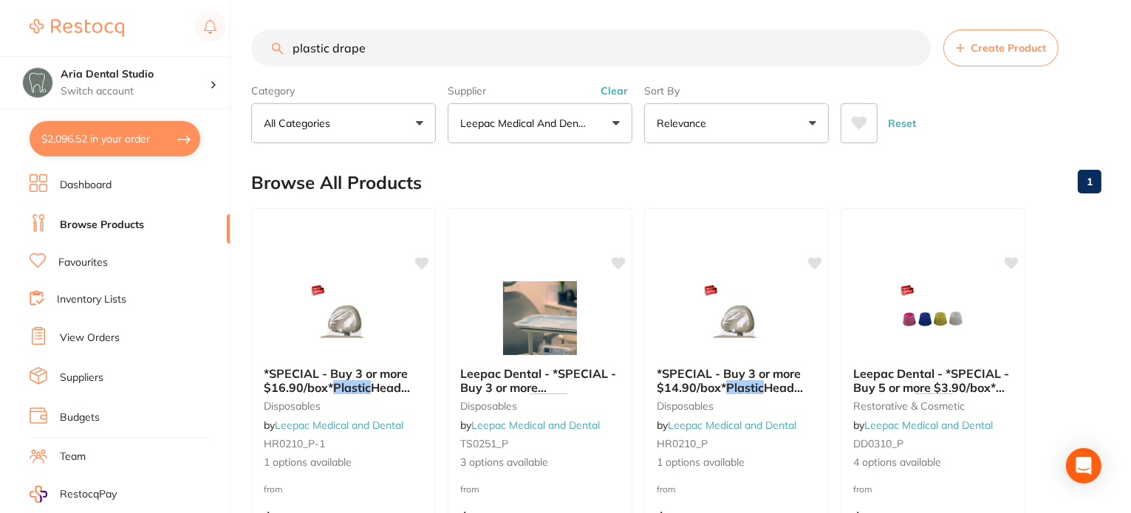
drag, startPoint x: 372, startPoint y: 53, endPoint x: 163, endPoint y: 23, distance: 211.2
click at [165, 23] on div "$2,096.52 Aria Dental Studio Switch account Aria Dental Studio $2,096.52 in you…" at bounding box center [565, 256] width 1131 height 513
paste input "[PERSON_NAME] test for biosonic"
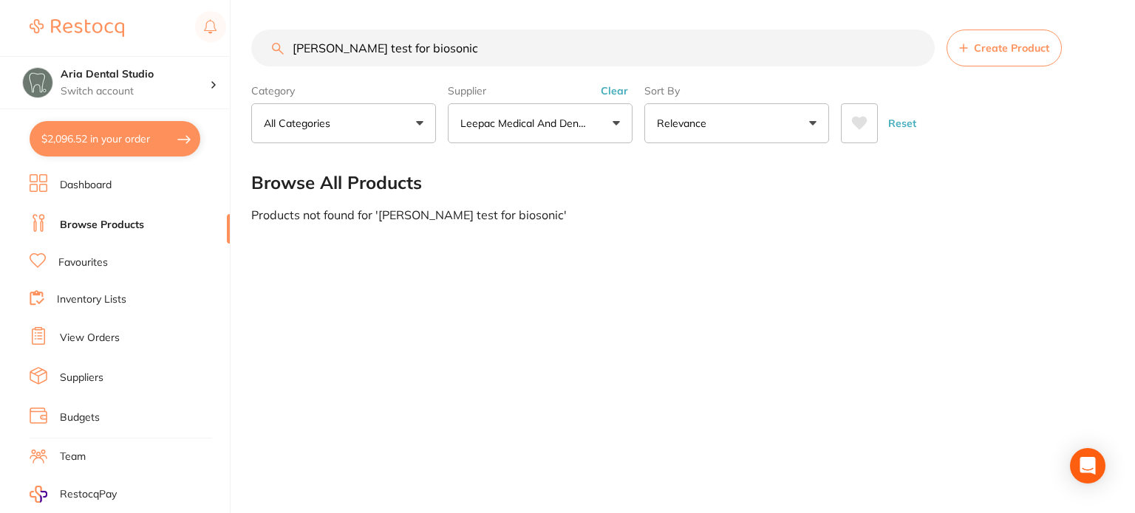
drag, startPoint x: 470, startPoint y: 47, endPoint x: 373, endPoint y: 49, distance: 96.8
click at [373, 49] on input "[PERSON_NAME] test for biosonic" at bounding box center [592, 48] width 683 height 37
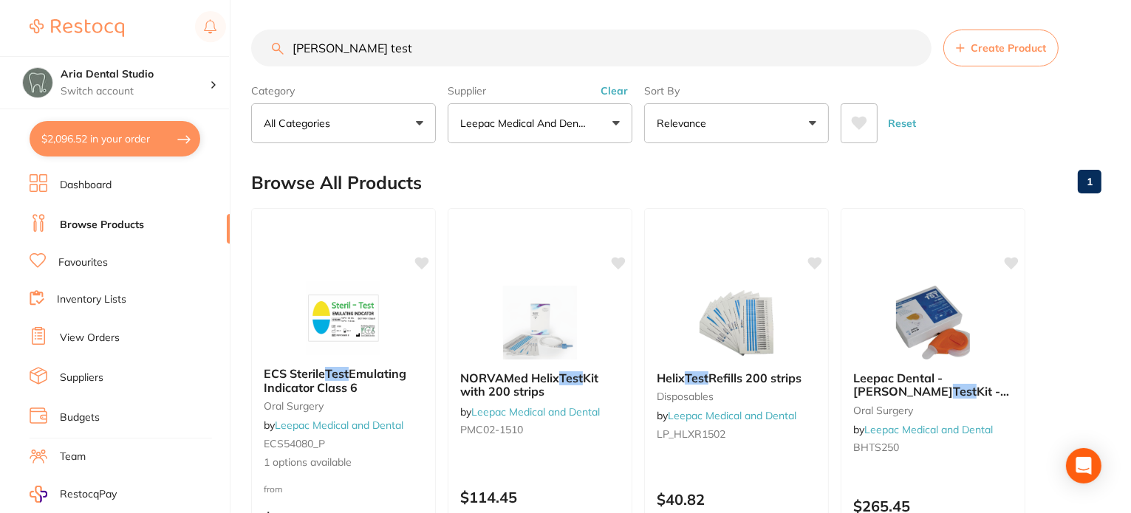
drag, startPoint x: 411, startPoint y: 43, endPoint x: 179, endPoint y: 50, distance: 232.1
click at [179, 50] on div "$2,096.52 Aria Dental Studio Switch account Aria Dental Studio $2,096.52 in you…" at bounding box center [565, 256] width 1131 height 513
type input "air in can"
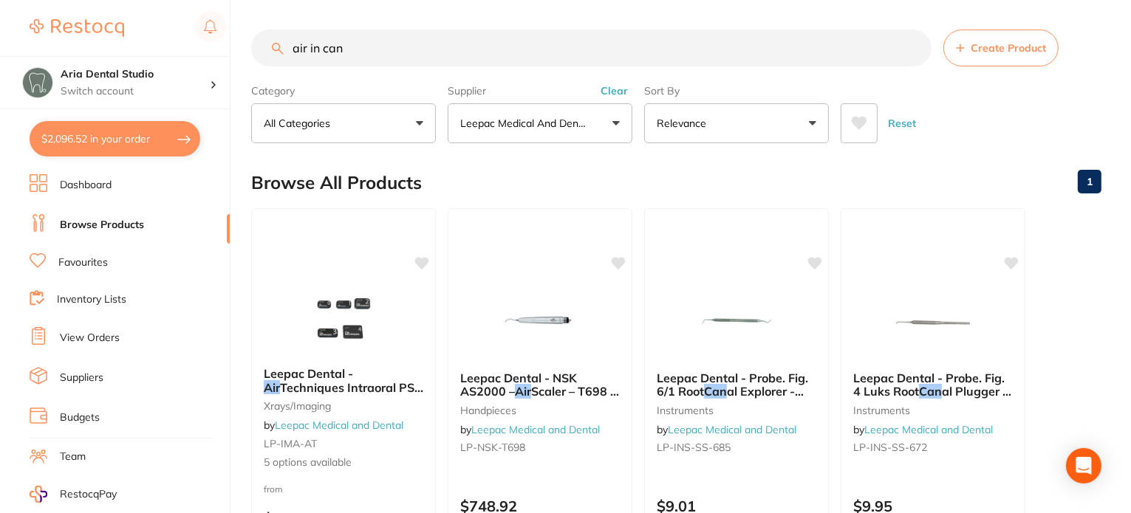
drag, startPoint x: 351, startPoint y: 49, endPoint x: 230, endPoint y: 38, distance: 121.7
click at [231, 39] on div "$2,096.52 Aria Dental Studio Switch account Aria Dental Studio $2,096.52 in you…" at bounding box center [565, 256] width 1131 height 513
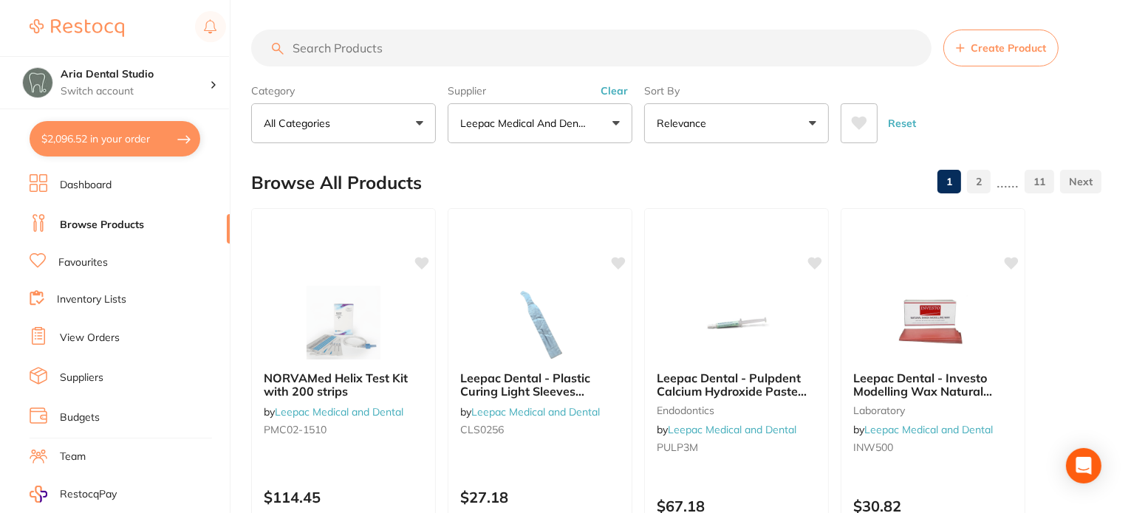
click at [402, 46] on input "search" at bounding box center [591, 48] width 680 height 37
paste input "clinnell universal"
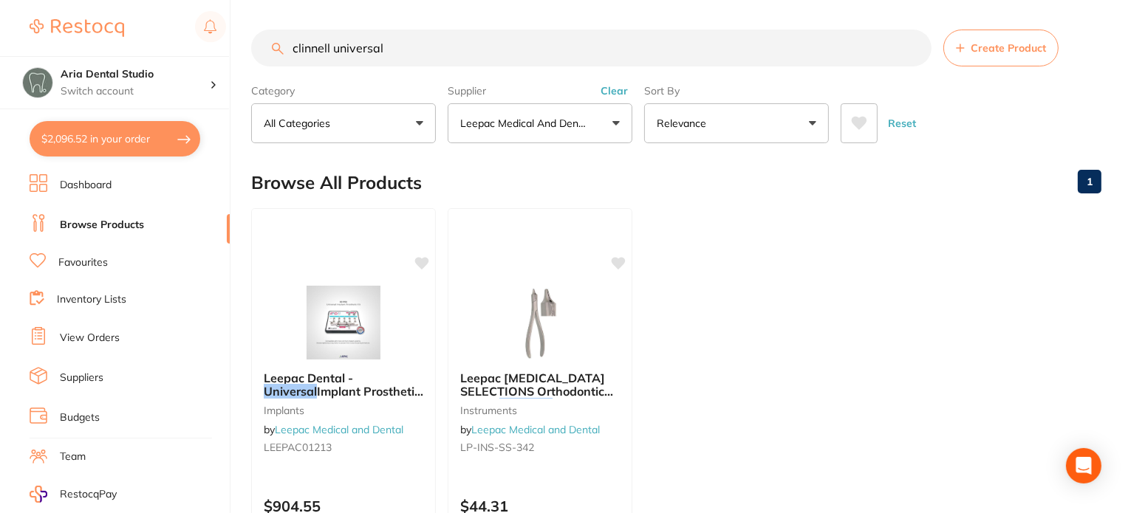
click at [498, 49] on input "clinnell universal" at bounding box center [591, 48] width 680 height 37
click at [593, 131] on button "Leepac Medical and Dental" at bounding box center [540, 123] width 185 height 40
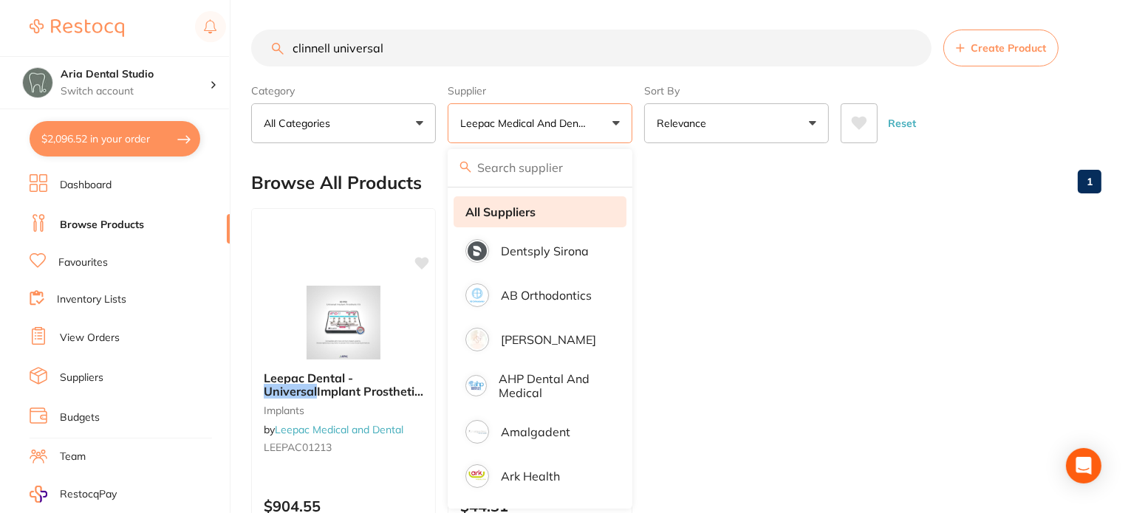
click at [498, 209] on strong "All Suppliers" at bounding box center [500, 211] width 70 height 13
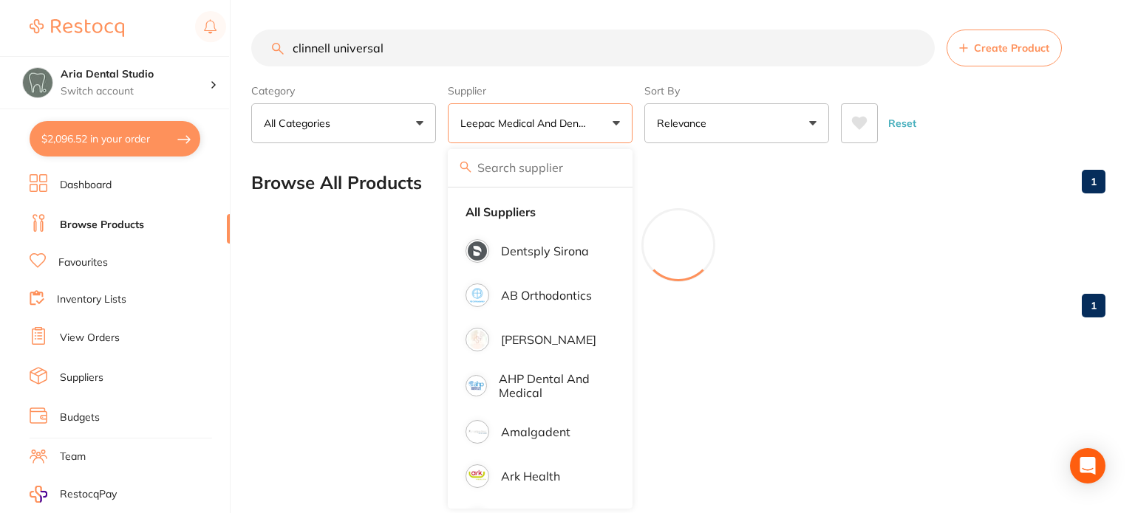
click at [467, 49] on input "clinnell universal" at bounding box center [592, 48] width 683 height 37
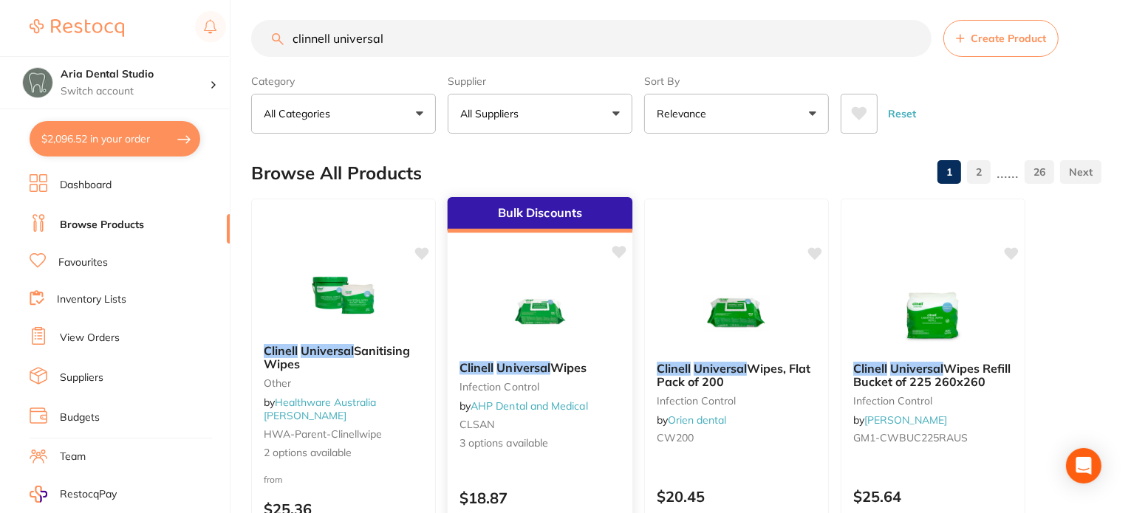
scroll to position [148, 0]
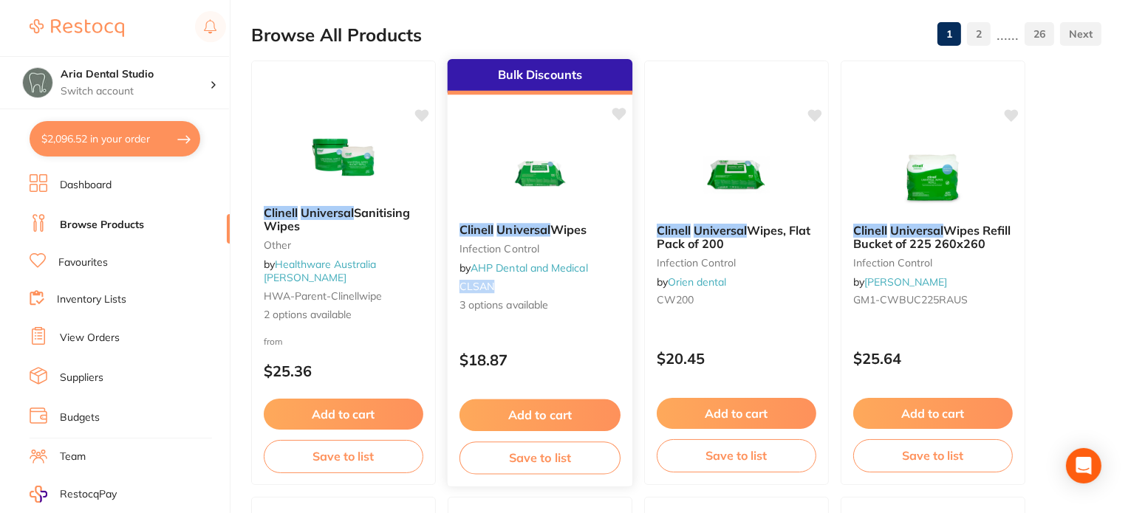
drag, startPoint x: 495, startPoint y: 286, endPoint x: 457, endPoint y: 286, distance: 37.7
click at [457, 286] on div "Clinell Universal Wipes infection control by AHP Dental and Medical CLSAN 3 opt…" at bounding box center [540, 268] width 185 height 114
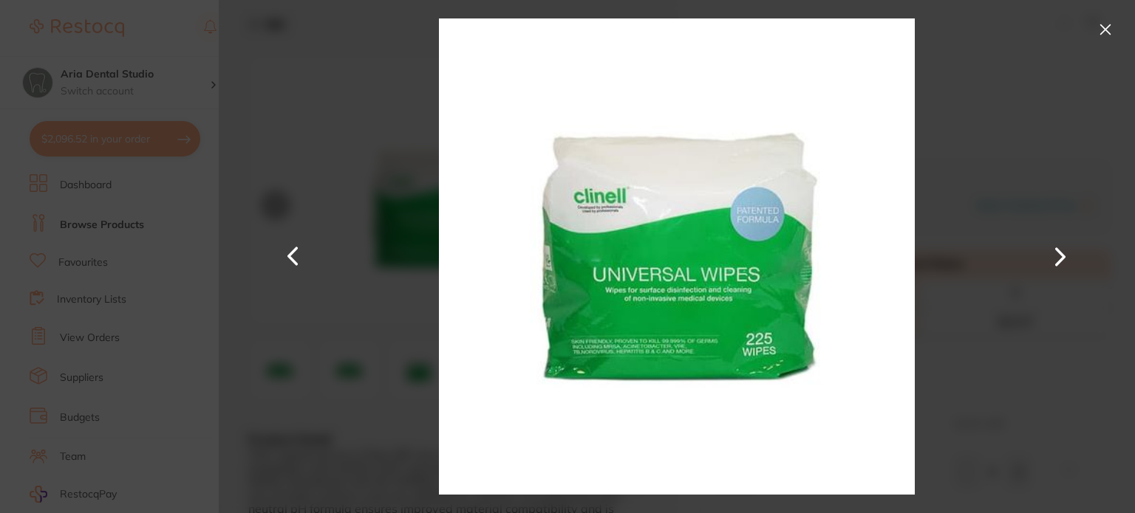
click at [1110, 29] on button at bounding box center [1105, 30] width 24 height 24
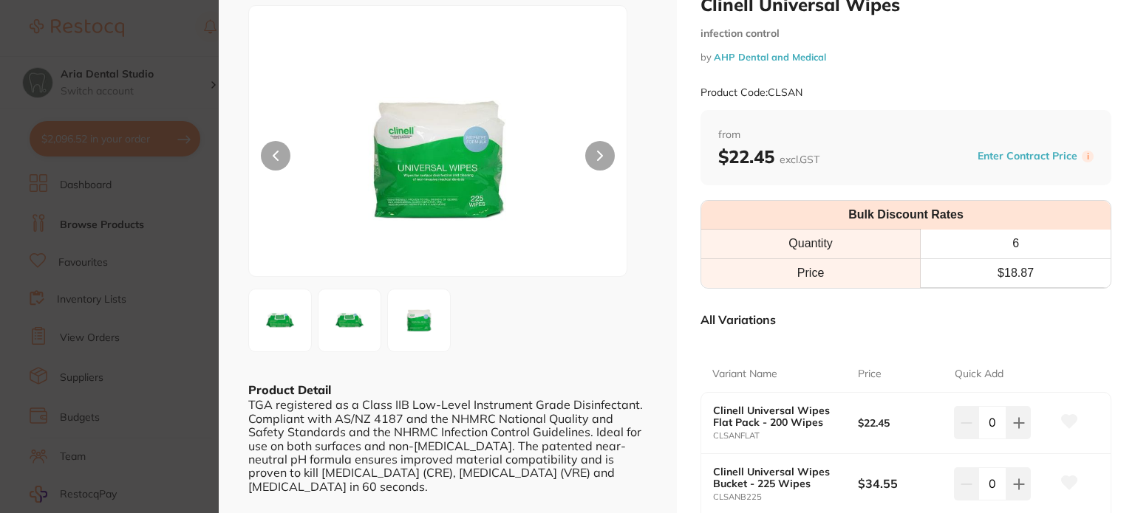
scroll to position [74, 0]
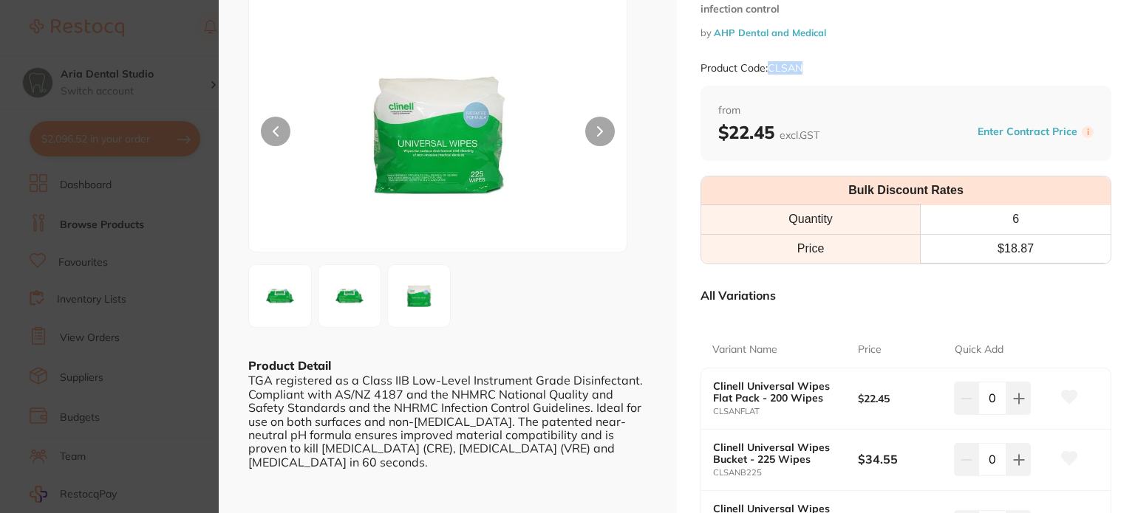
drag, startPoint x: 771, startPoint y: 69, endPoint x: 806, endPoint y: 70, distance: 35.5
click at [806, 70] on div "Product Code: CLSAN" at bounding box center [905, 68] width 411 height 36
click at [895, 61] on div "Product Code: CLSAN" at bounding box center [905, 68] width 411 height 36
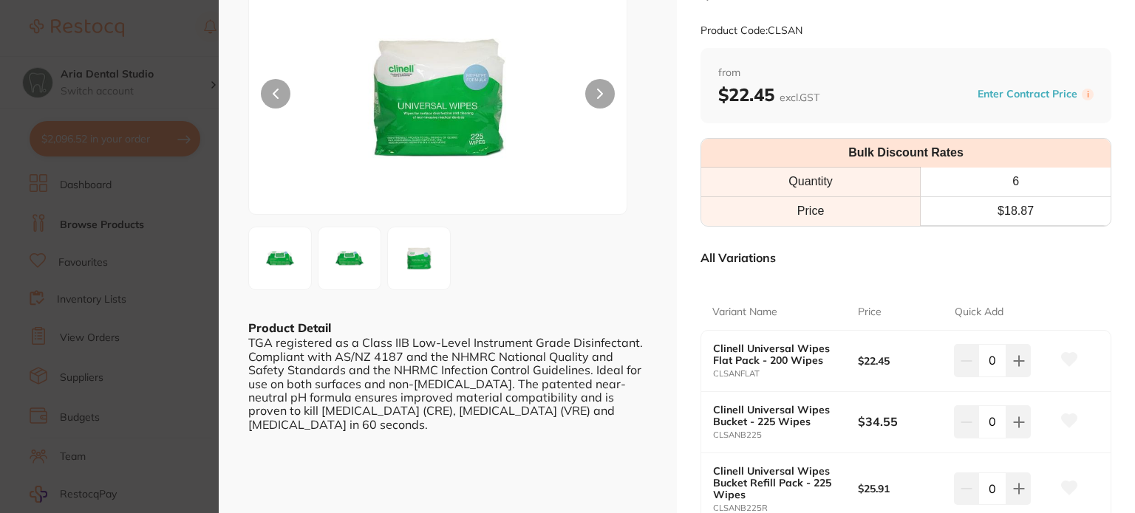
scroll to position [222, 0]
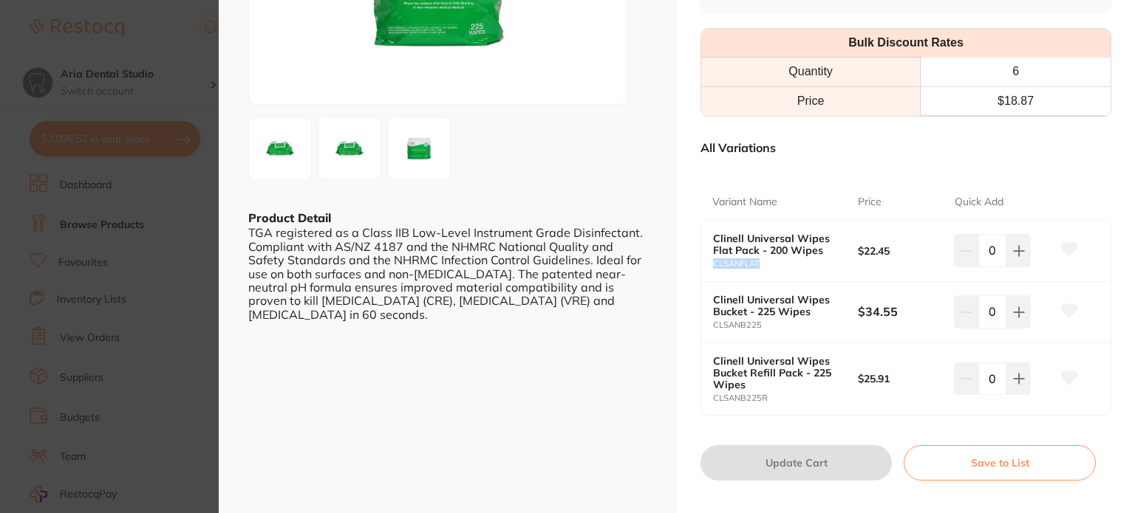
drag, startPoint x: 759, startPoint y: 264, endPoint x: 702, endPoint y: 267, distance: 57.7
click at [702, 267] on div "Clinell Universal Wipes Flat Pack - 200 Wipes CLSANFLAT $22.45 0" at bounding box center [905, 251] width 409 height 61
copy small "CLSANFLAT"
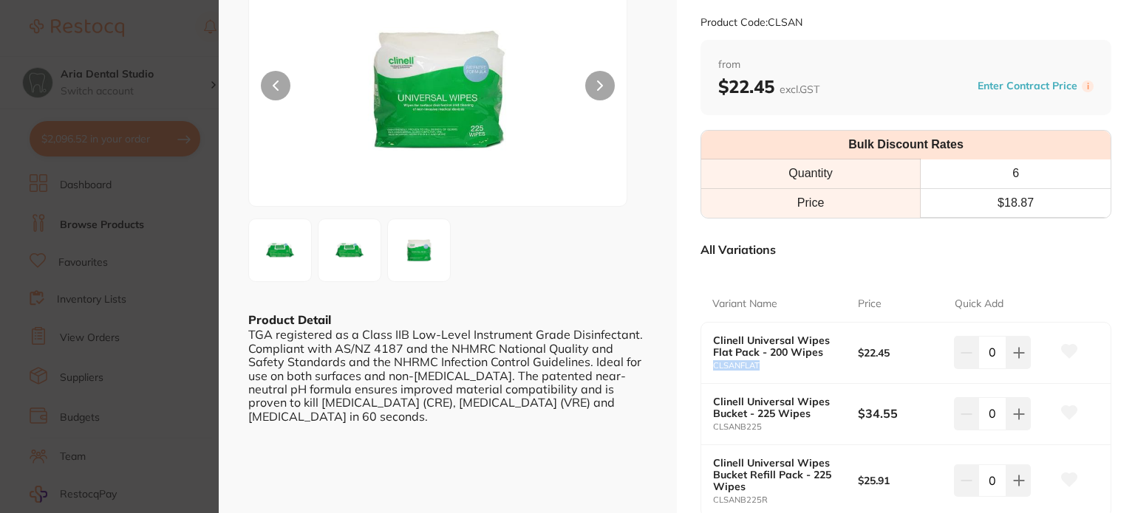
scroll to position [0, 0]
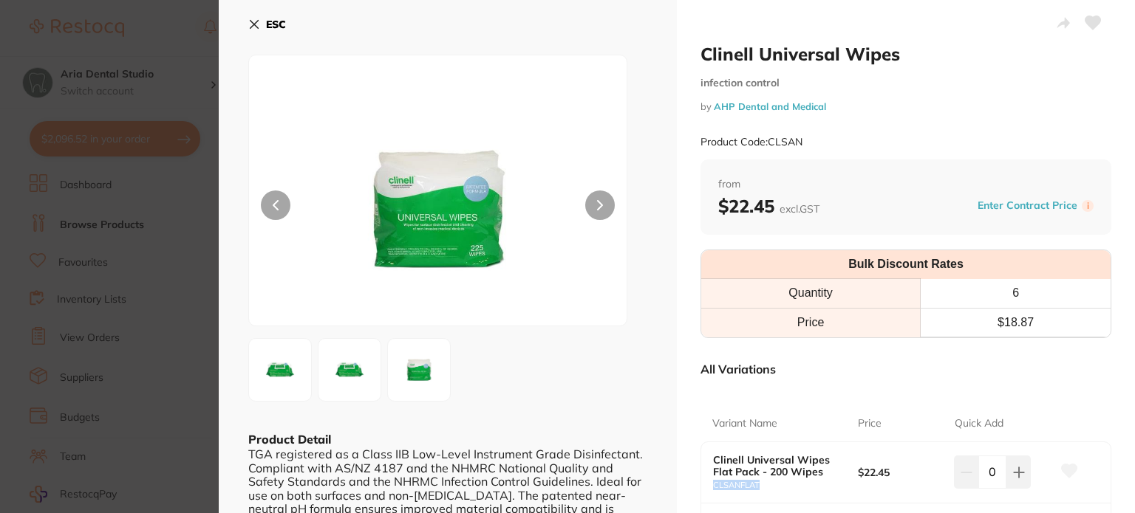
drag, startPoint x: 260, startPoint y: 29, endPoint x: 249, endPoint y: 1, distance: 29.5
click at [259, 29] on button "ESC" at bounding box center [267, 24] width 38 height 25
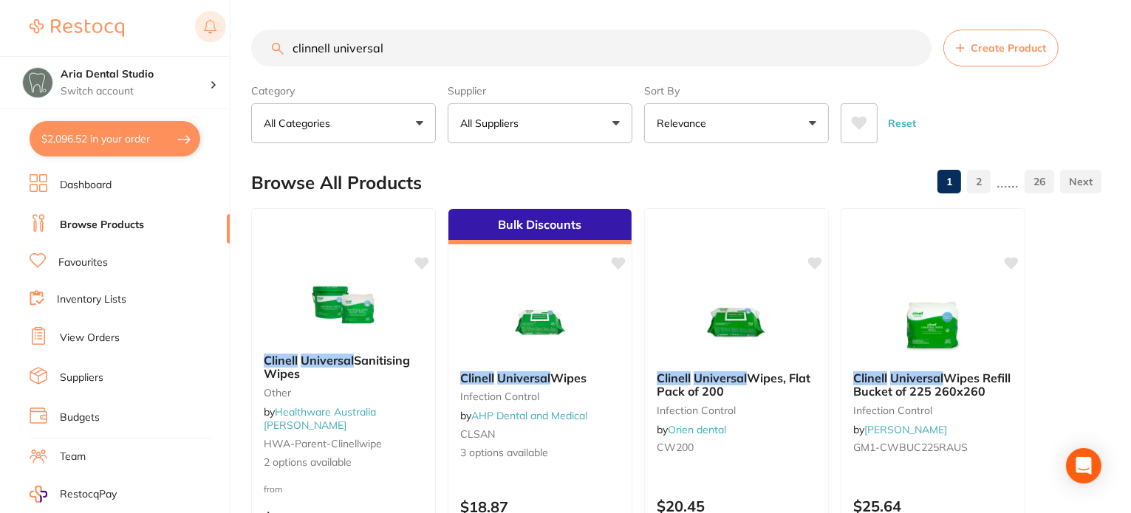
drag, startPoint x: 395, startPoint y: 49, endPoint x: 225, endPoint y: 24, distance: 172.6
click at [226, 28] on div "$2,096.52 Aria Dental Studio Switch account Aria Dental Studio $2,096.52 in you…" at bounding box center [565, 256] width 1131 height 513
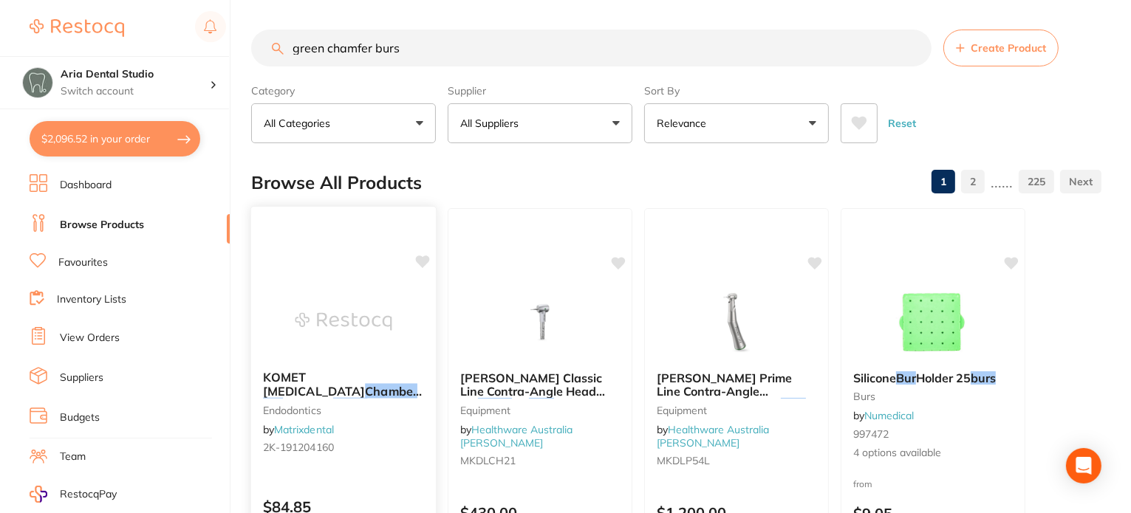
click at [320, 291] on img at bounding box center [343, 321] width 97 height 75
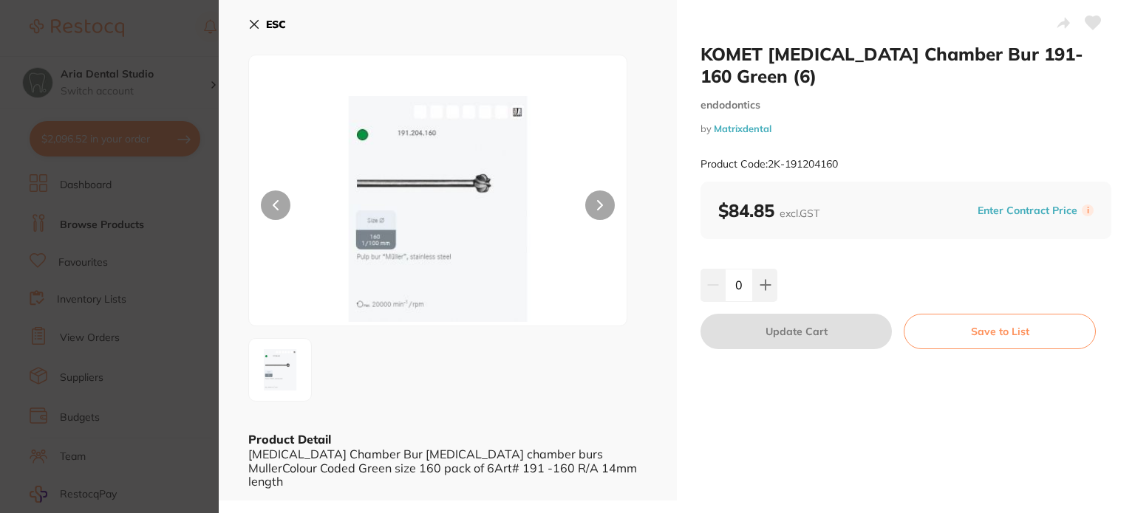
click at [590, 203] on button at bounding box center [600, 206] width 30 height 30
click at [248, 22] on icon at bounding box center [254, 24] width 12 height 12
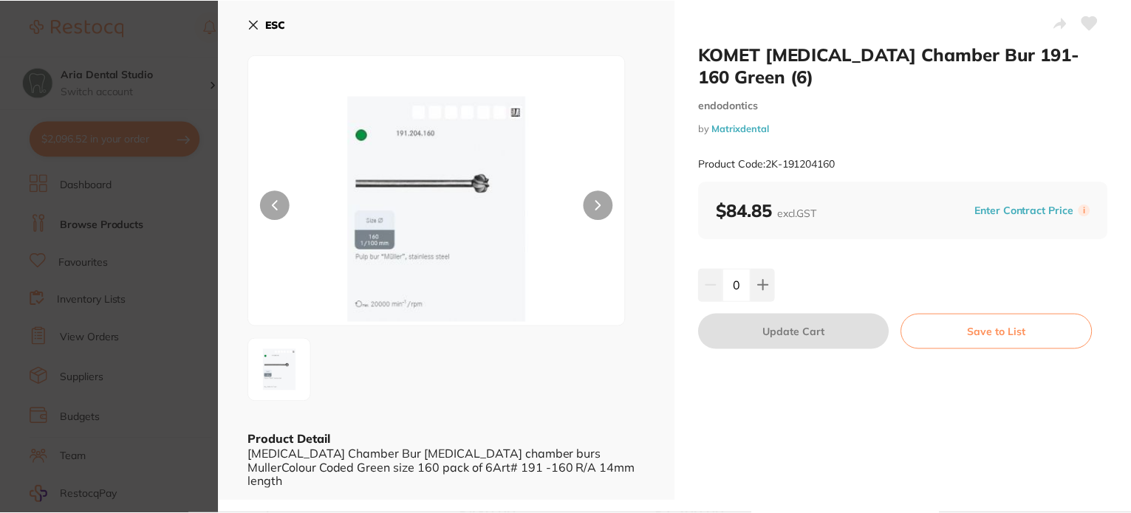
scroll to position [1, 0]
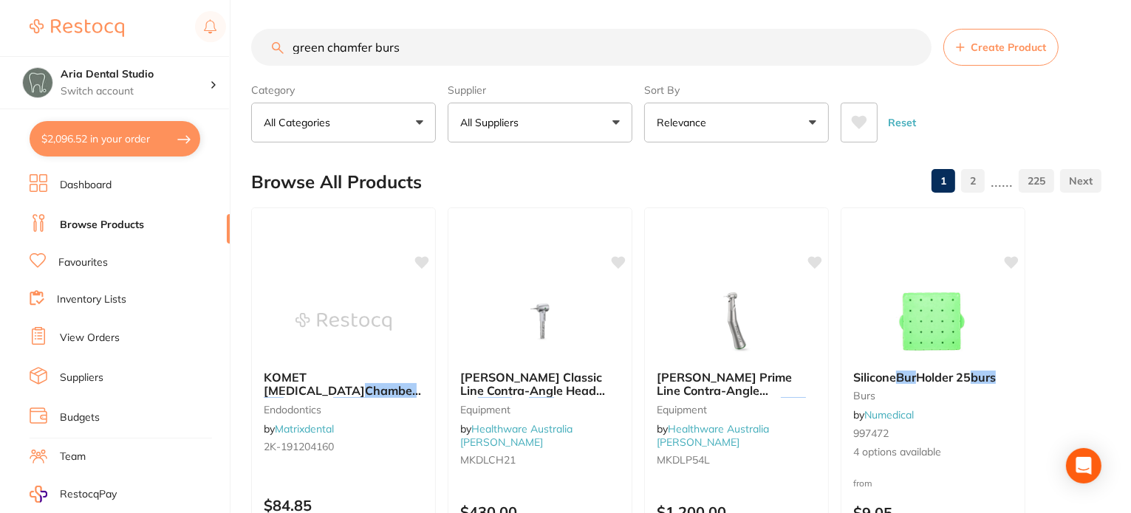
drag, startPoint x: 460, startPoint y: 42, endPoint x: 145, endPoint y: 37, distance: 315.5
click at [145, 37] on div "$2,096.52 Aria Dental Studio Switch account Aria Dental Studio $2,096.52 in you…" at bounding box center [565, 255] width 1131 height 513
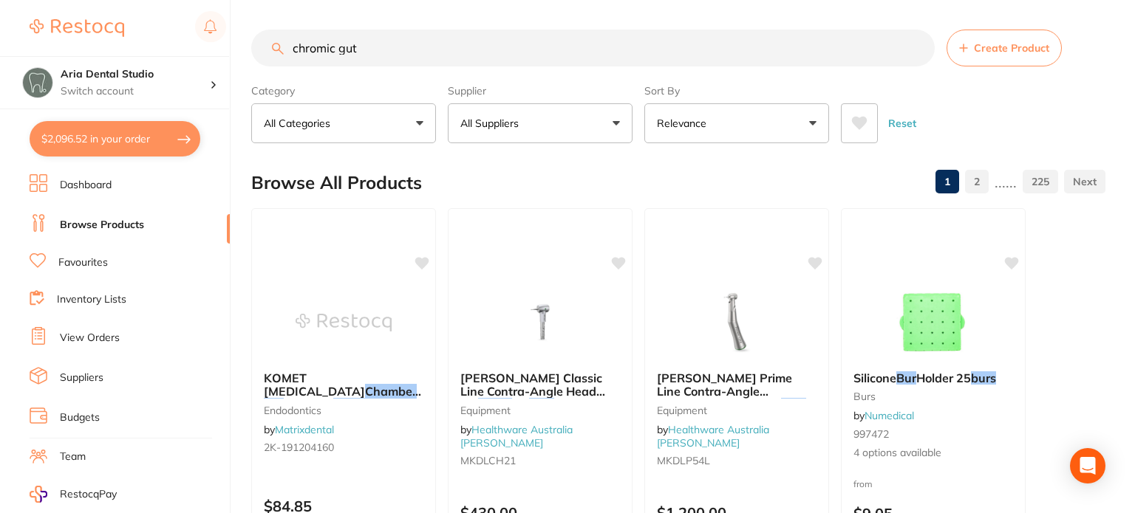
type input "chromic gut 3"
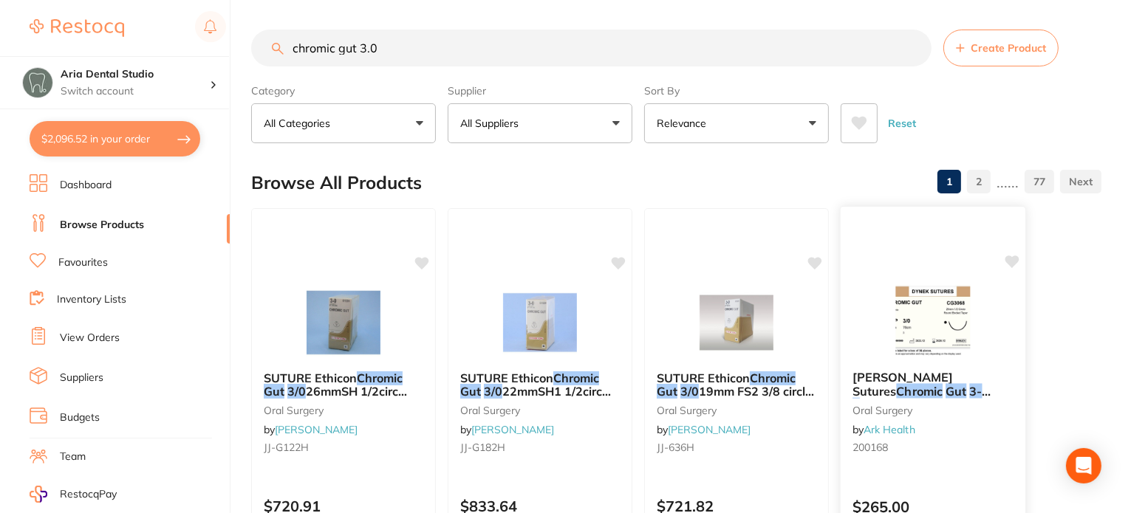
scroll to position [148, 0]
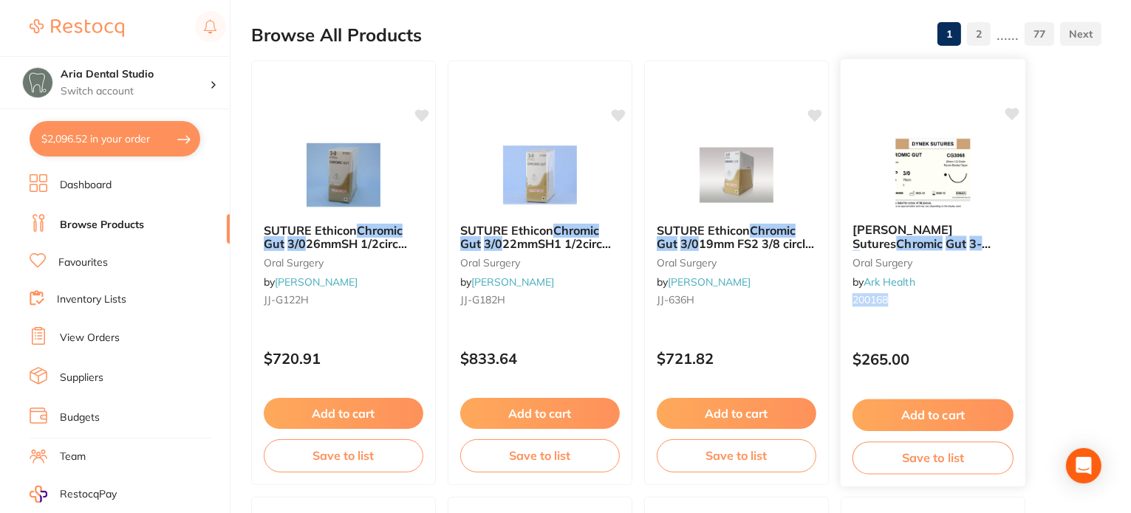
drag, startPoint x: 899, startPoint y: 299, endPoint x: 847, endPoint y: 307, distance: 52.2
click at [847, 307] on div "Dynek Sutures Chromic Gut 3-0 76cm 25mm 1/2 Circle T/P (CG3068) - BX36 oral sur…" at bounding box center [933, 267] width 185 height 113
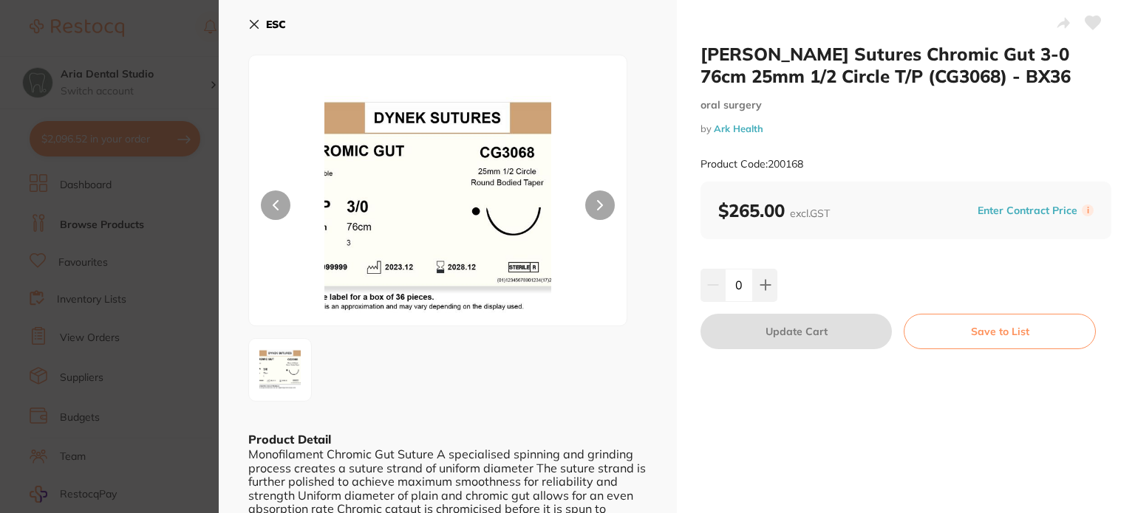
drag, startPoint x: 878, startPoint y: 293, endPoint x: 951, endPoint y: 68, distance: 236.9
click at [821, 457] on div "Dynek Sutures Chromic Gut 3-0 76cm 25mm 1/2 Circle T/P (CG3068) - BX36 oral sur…" at bounding box center [906, 291] width 458 height 582
click at [251, 18] on icon at bounding box center [254, 24] width 12 height 12
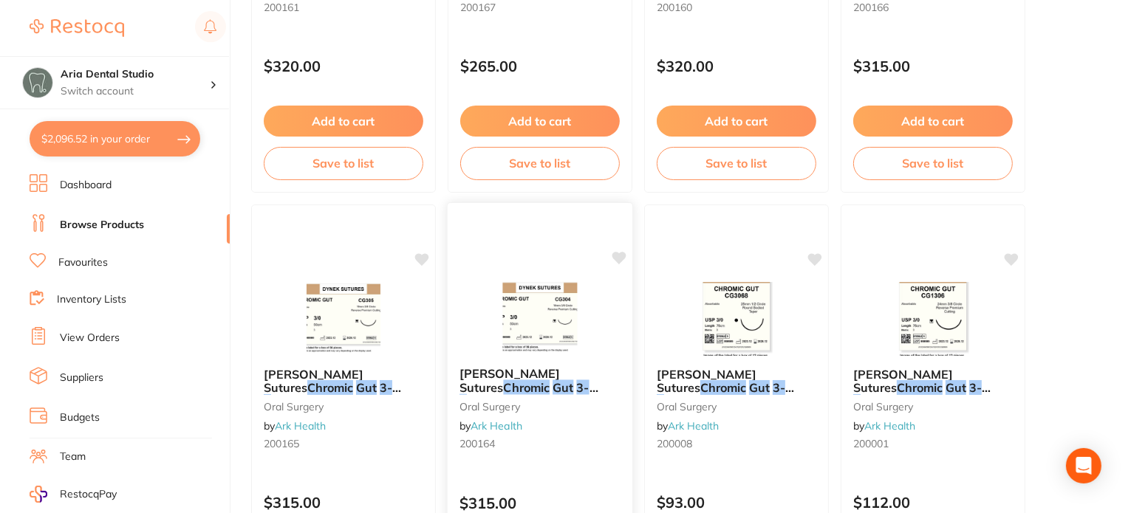
scroll to position [887, 0]
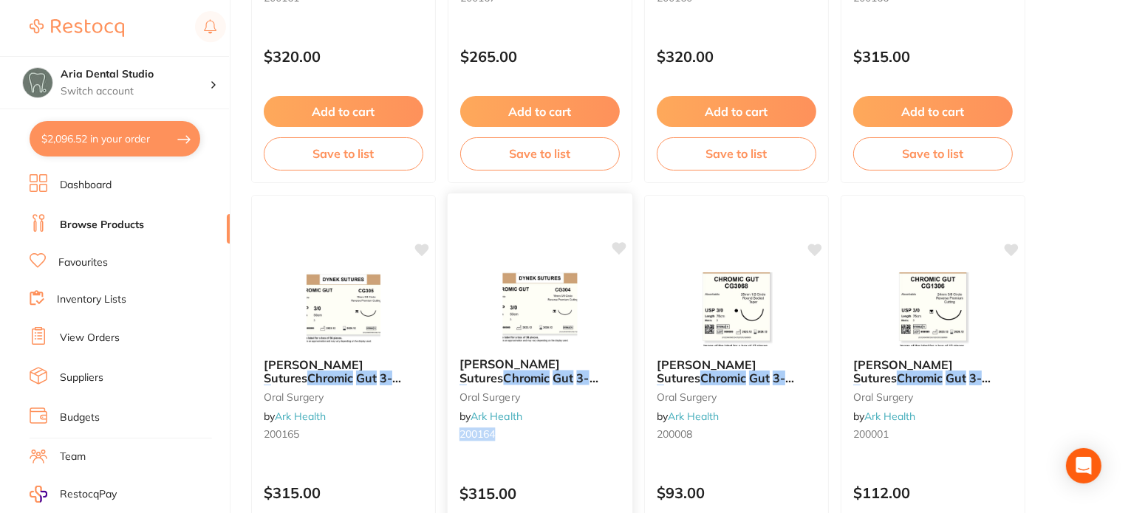
drag, startPoint x: 500, startPoint y: 434, endPoint x: 460, endPoint y: 439, distance: 40.1
click at [460, 439] on small "200164" at bounding box center [540, 434] width 161 height 12
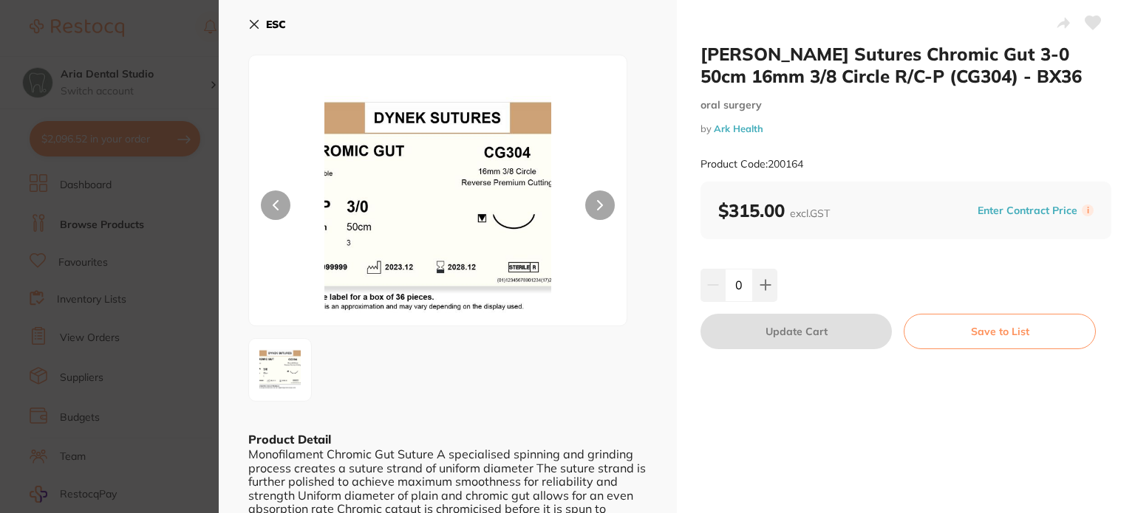
drag, startPoint x: 477, startPoint y: 434, endPoint x: 777, endPoint y: 166, distance: 401.8
click at [923, 148] on div "Product Code: 200164" at bounding box center [905, 164] width 411 height 36
drag, startPoint x: 768, startPoint y: 160, endPoint x: 807, endPoint y: 165, distance: 40.2
click at [807, 165] on div "Product Code: 200164" at bounding box center [905, 164] width 411 height 36
copy small "200164"
